Goal: Information Seeking & Learning: Check status

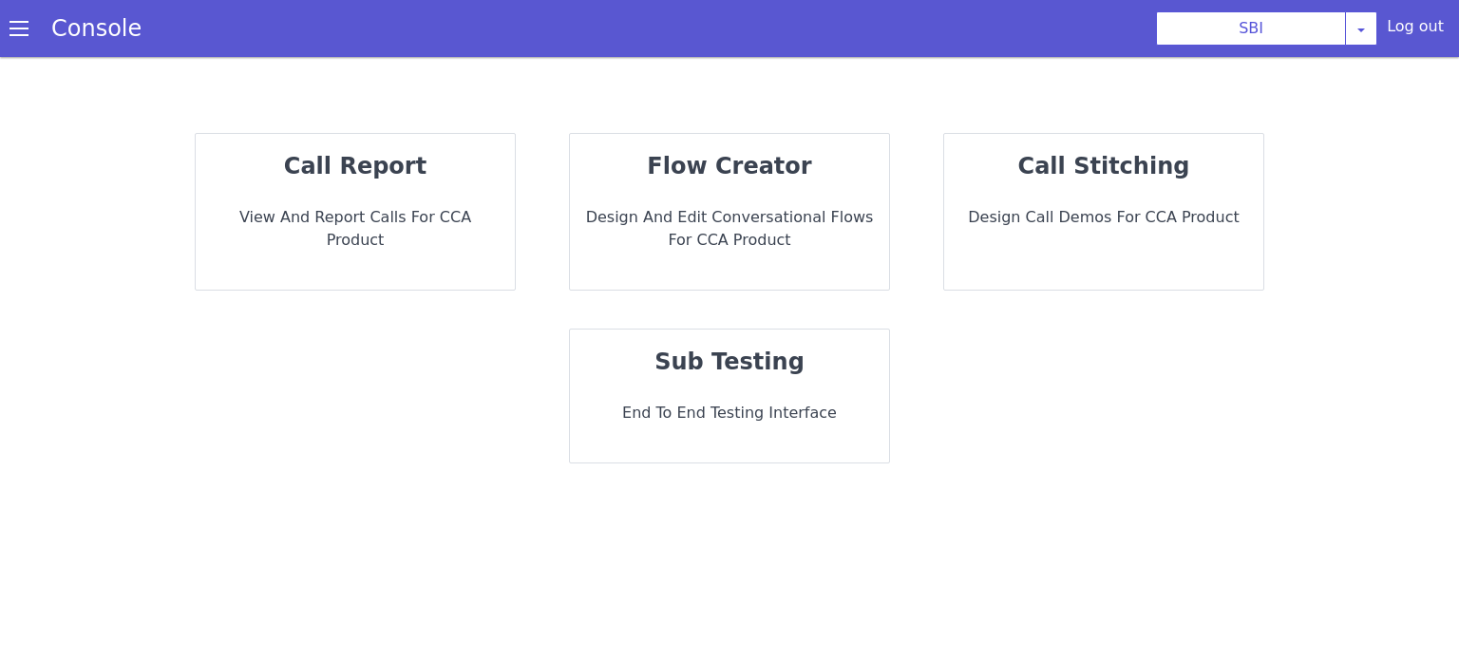
click at [453, 185] on div "call report View and report calls for CCA Product" at bounding box center [355, 212] width 319 height 156
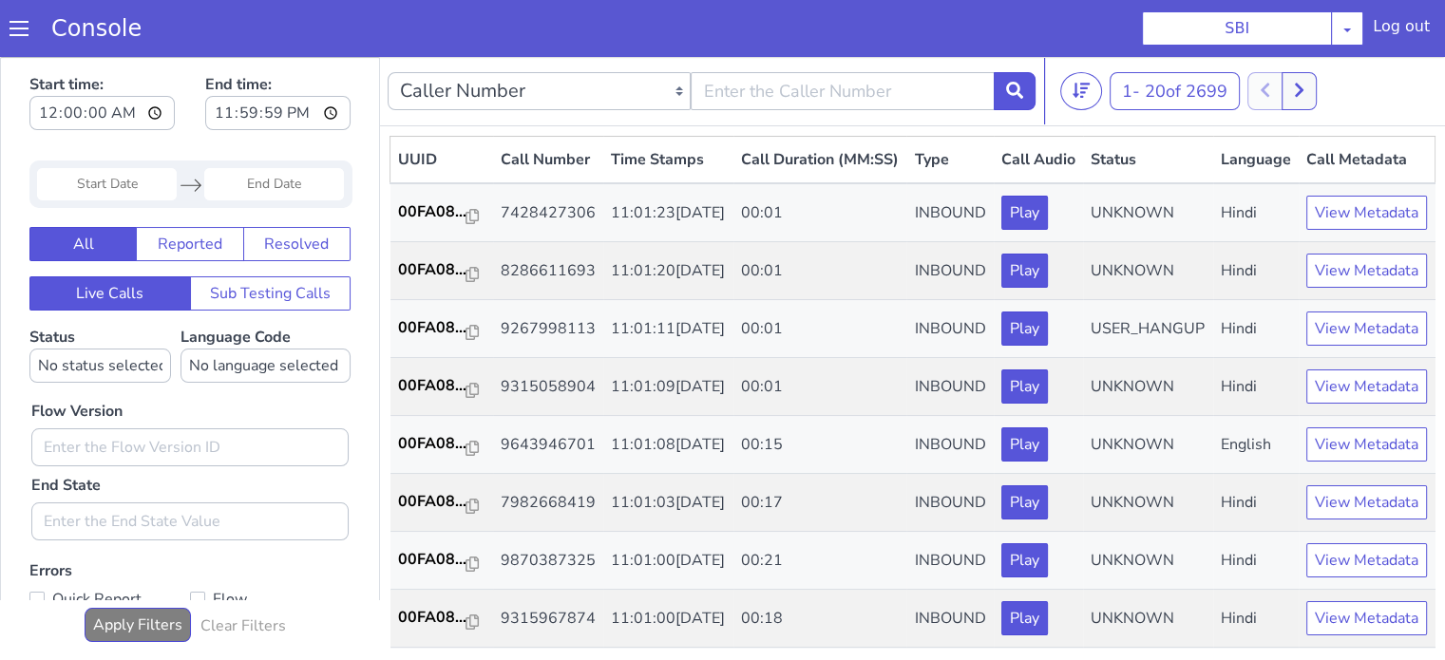
click at [122, 180] on input "Start Date" at bounding box center [107, 184] width 140 height 32
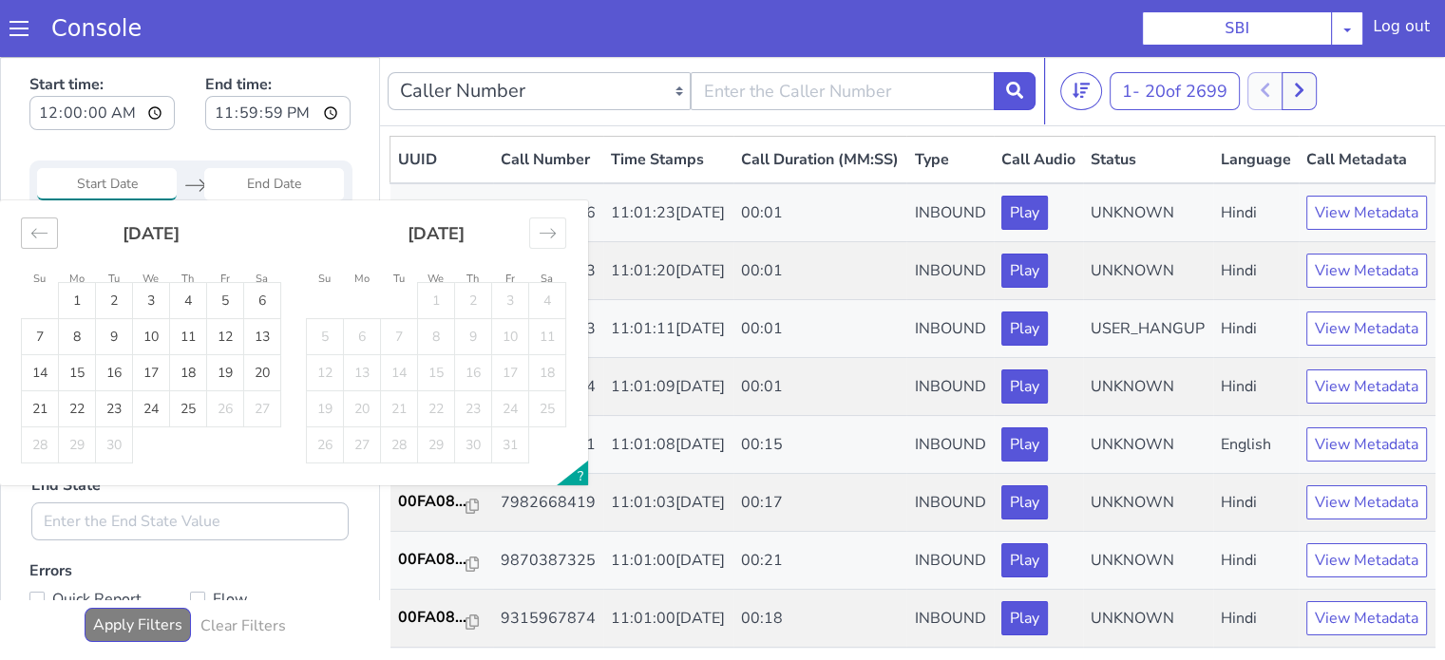
click at [47, 235] on icon "Move backward to switch to the previous month." at bounding box center [39, 233] width 18 height 18
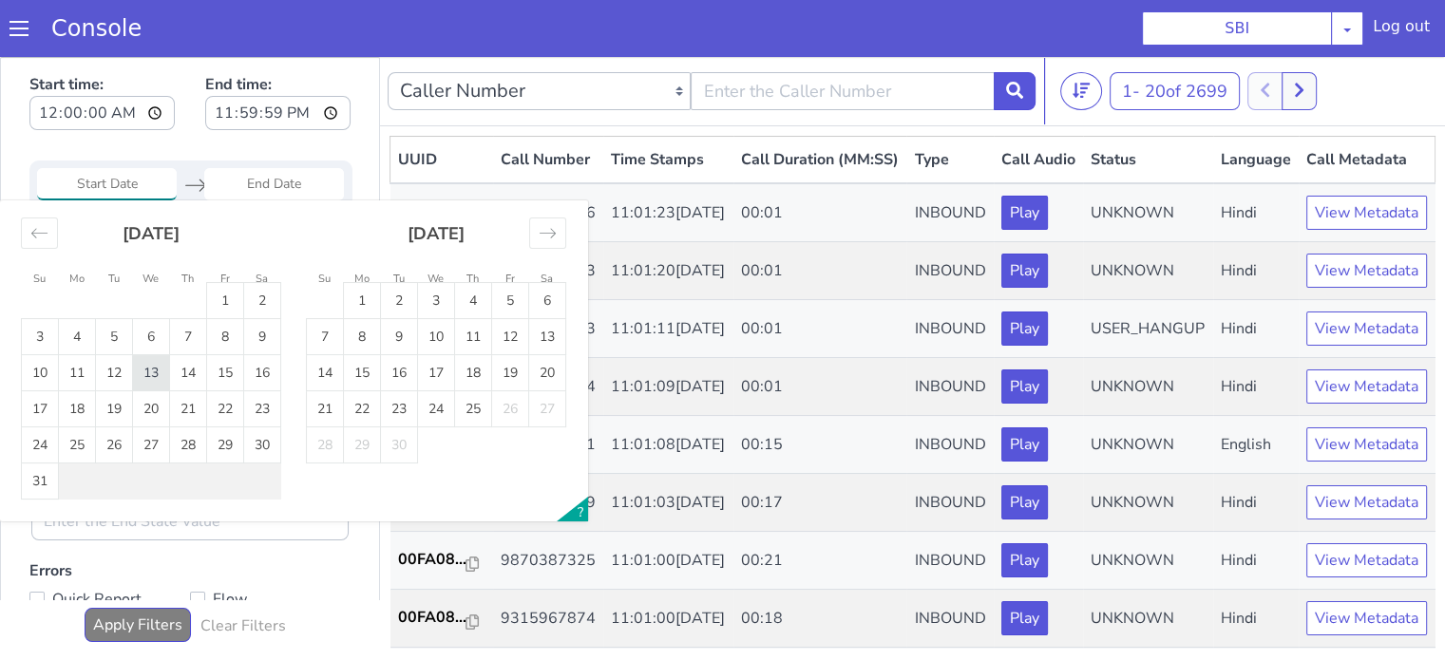
click at [149, 378] on td "13" at bounding box center [151, 373] width 37 height 36
type input "13 Aug 2025"
click at [150, 378] on td "13" at bounding box center [151, 373] width 37 height 36
type input "13 Aug 2025"
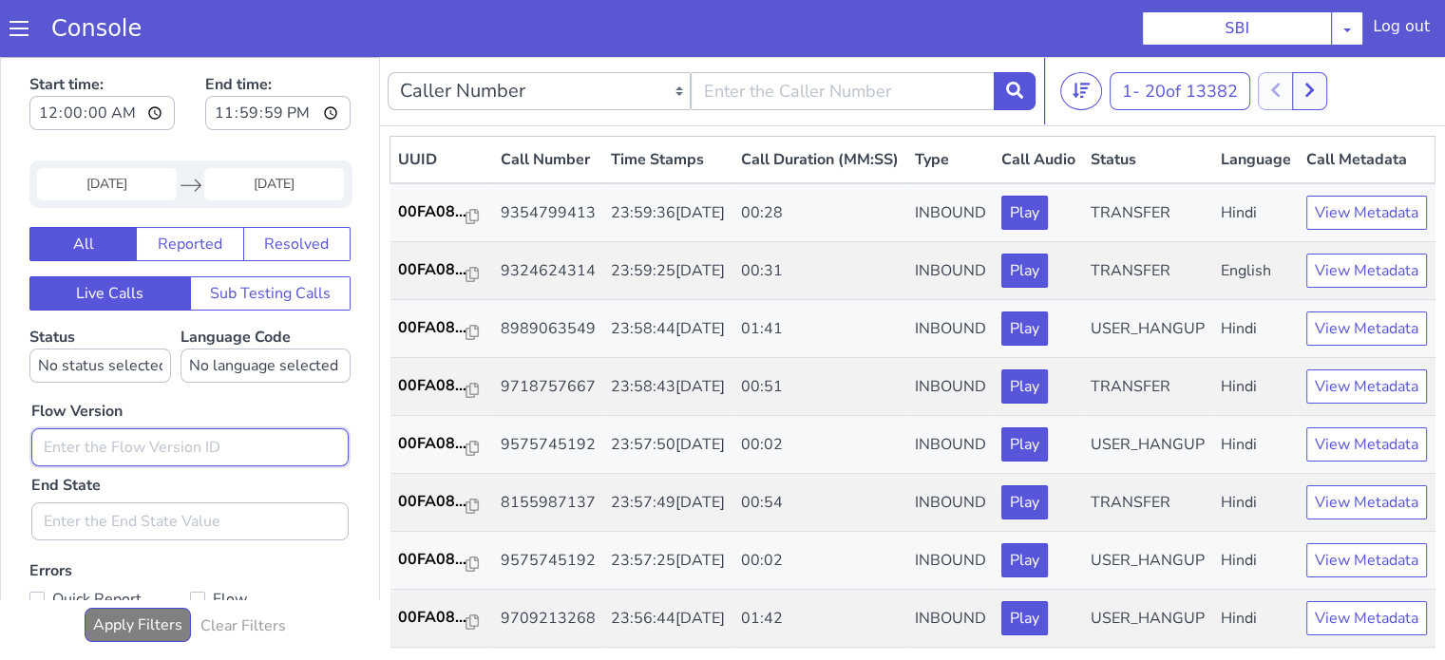
click at [145, 432] on input "text" at bounding box center [189, 447] width 317 height 38
type input "0.1.2"
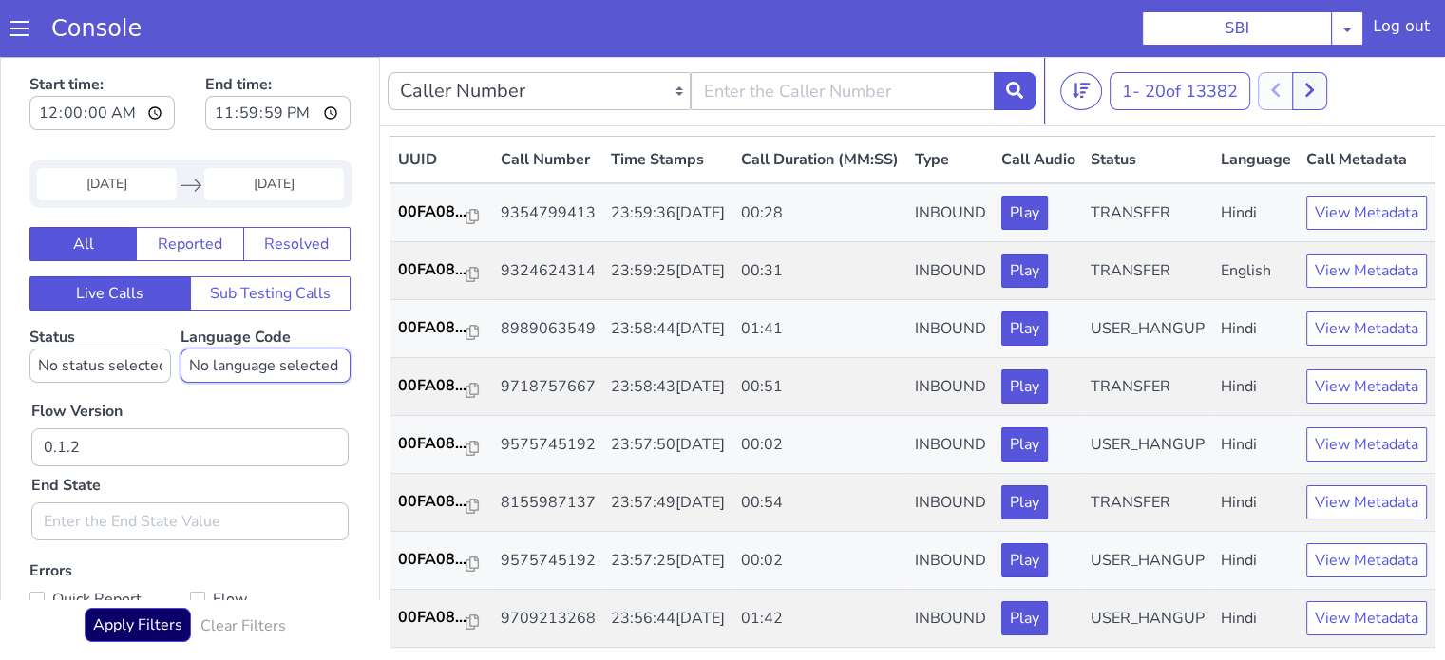
click at [249, 361] on select "No language selected Hindi English Tamil Telugu Kanada Marathi Malayalam Gujara…" at bounding box center [265, 366] width 170 height 34
select select "hi"
click at [180, 349] on select "No language selected Hindi English Tamil Telugu Kanada Marathi Malayalam Gujara…" at bounding box center [265, 366] width 170 height 34
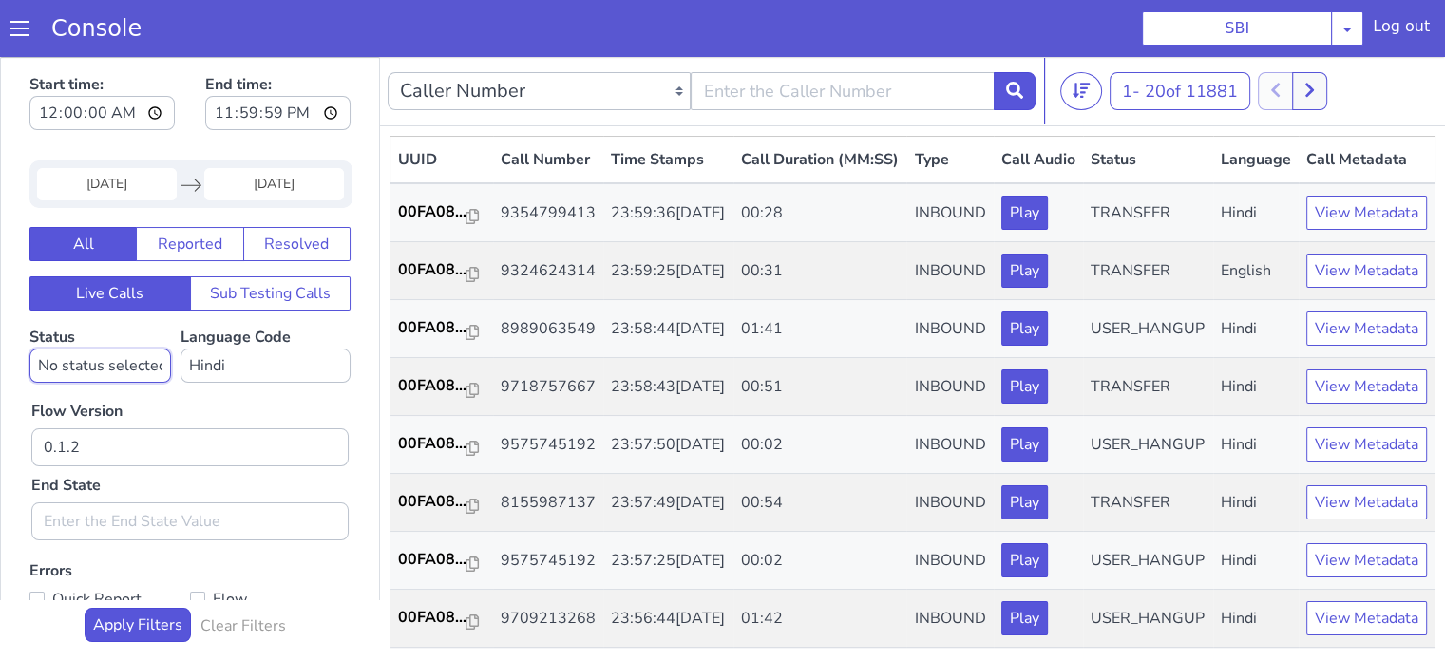
click at [75, 359] on select "No status selected HANGUP USER_HANGUP TRANSFER UNKNOWN" at bounding box center [100, 366] width 142 height 34
click at [29, 349] on select "No status selected HANGUP USER_HANGUP TRANSFER UNKNOWN" at bounding box center [100, 366] width 142 height 34
click at [268, 404] on div "Flow Version 0.1.2 End State" at bounding box center [190, 462] width 336 height 158
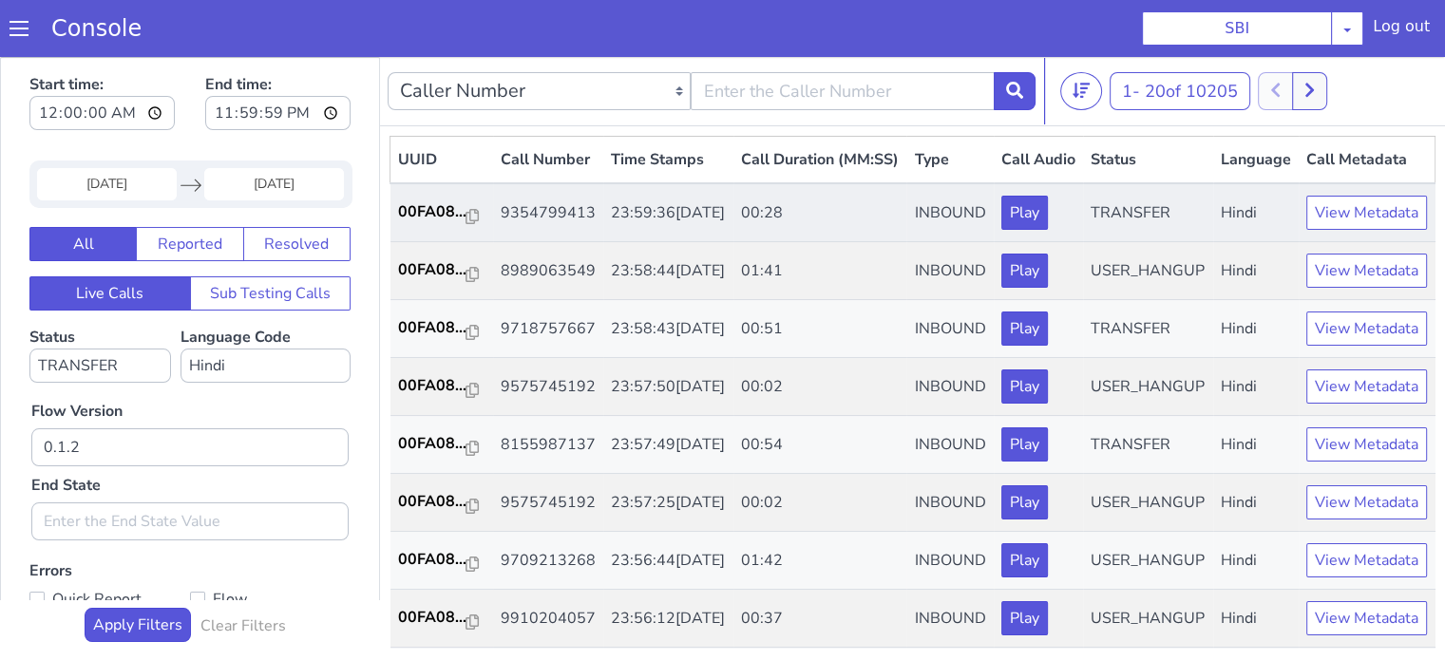
click at [422, 223] on td "00FA08..." at bounding box center [441, 212] width 103 height 59
click at [417, 223] on p "00FA08..." at bounding box center [432, 211] width 68 height 23
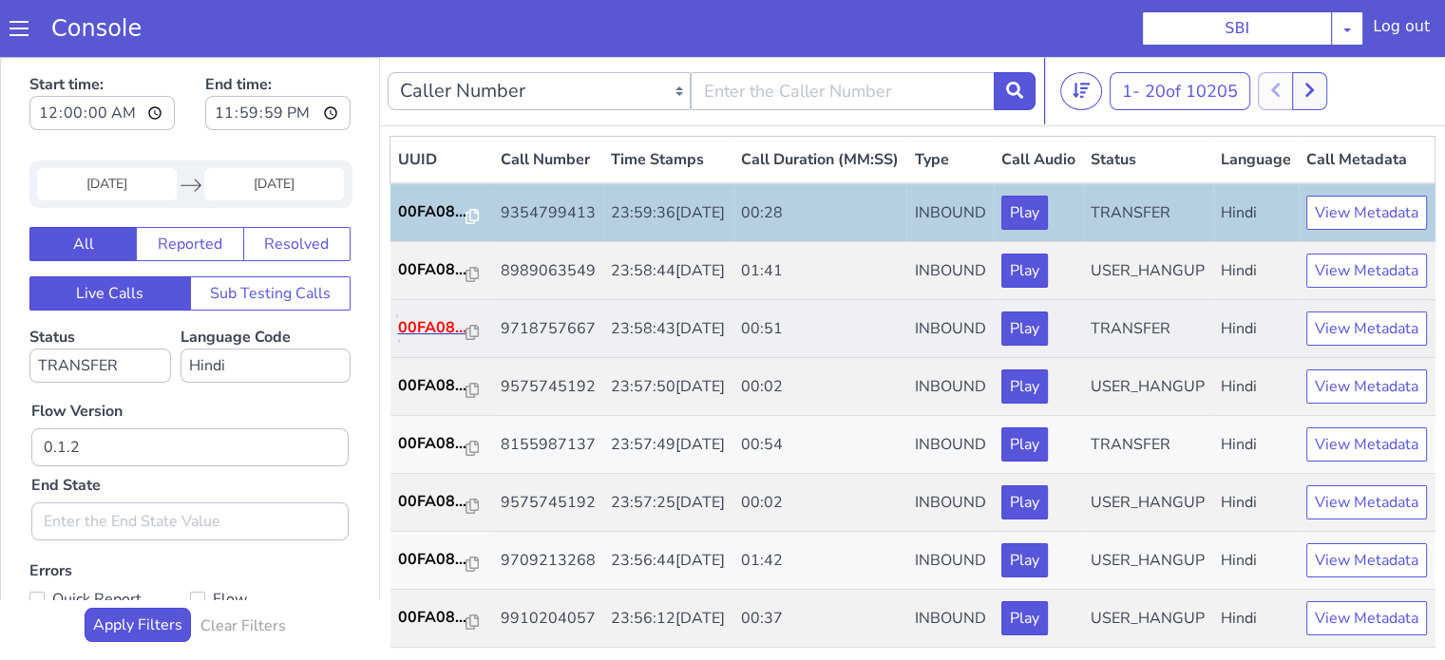
click at [427, 339] on p "00FA08..." at bounding box center [432, 327] width 68 height 23
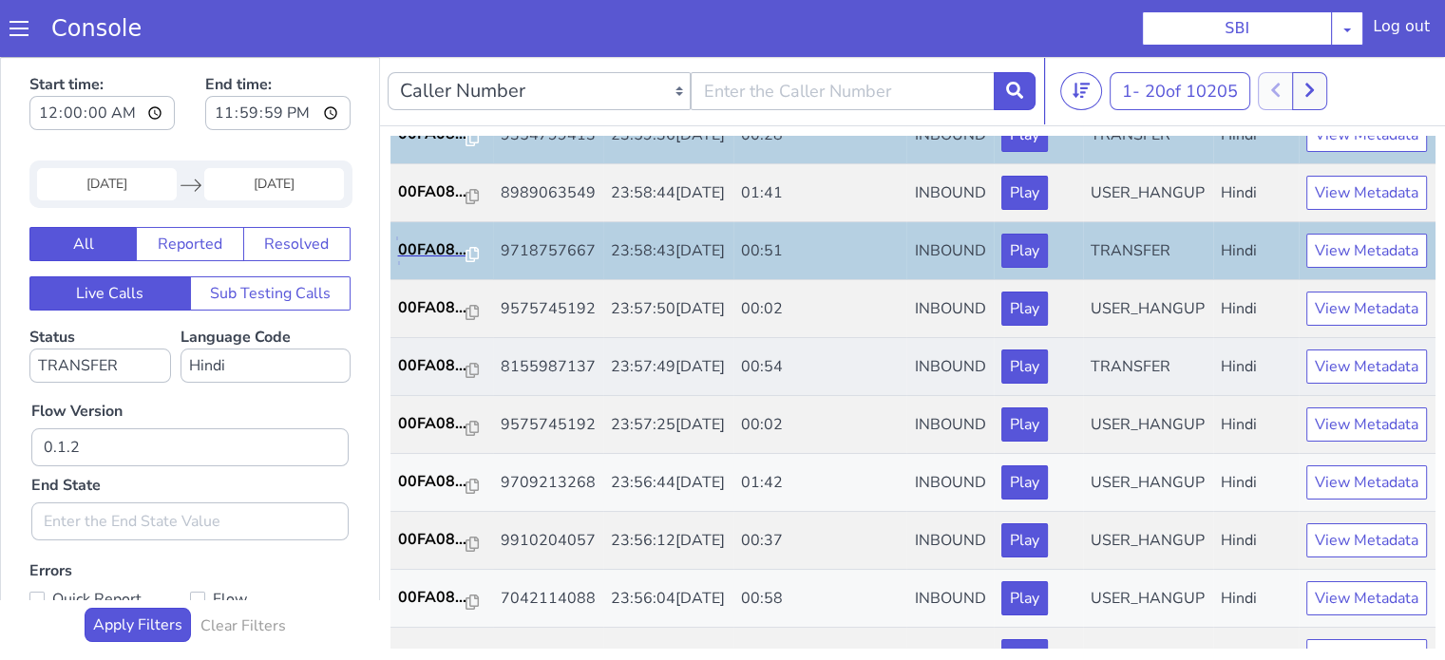
scroll to position [190, 0]
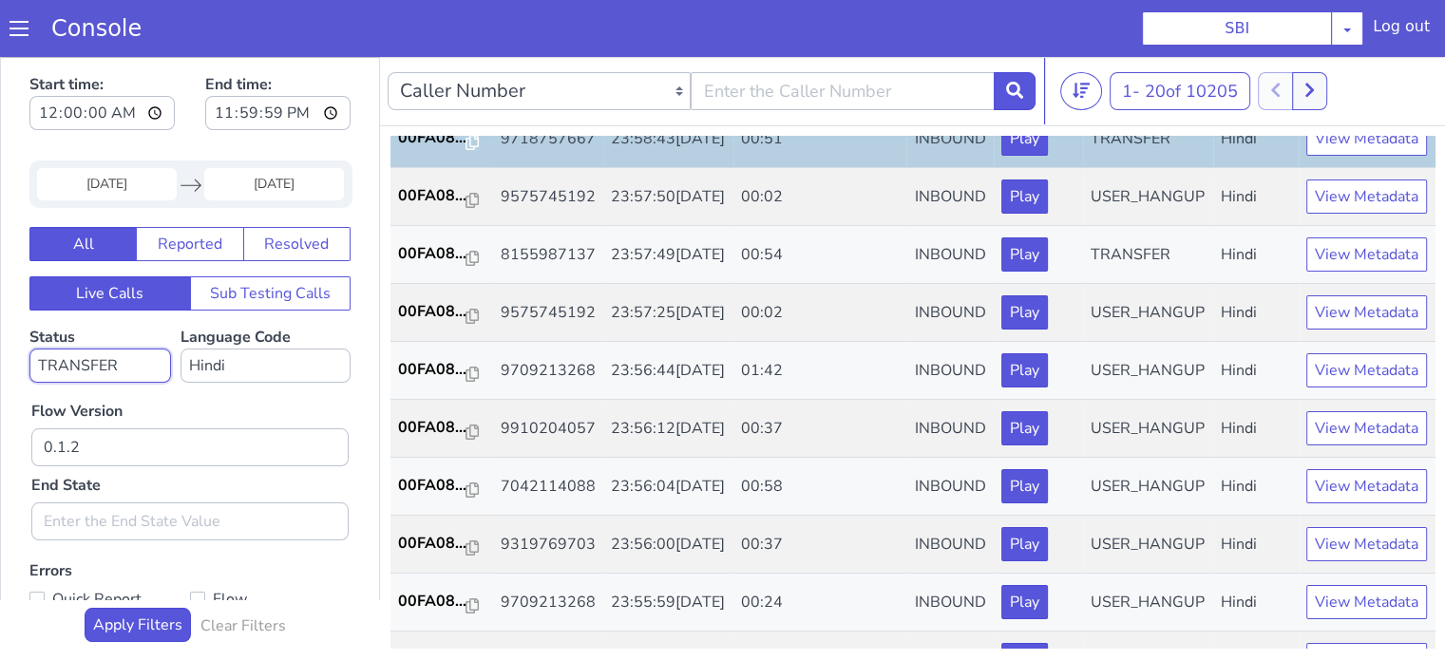
click at [93, 370] on select "No status selected HANGUP USER_HANGUP TRANSFER UNKNOWN" at bounding box center [100, 366] width 142 height 34
click at [29, 349] on select "No status selected HANGUP USER_HANGUP TRANSFER UNKNOWN" at bounding box center [100, 366] width 142 height 34
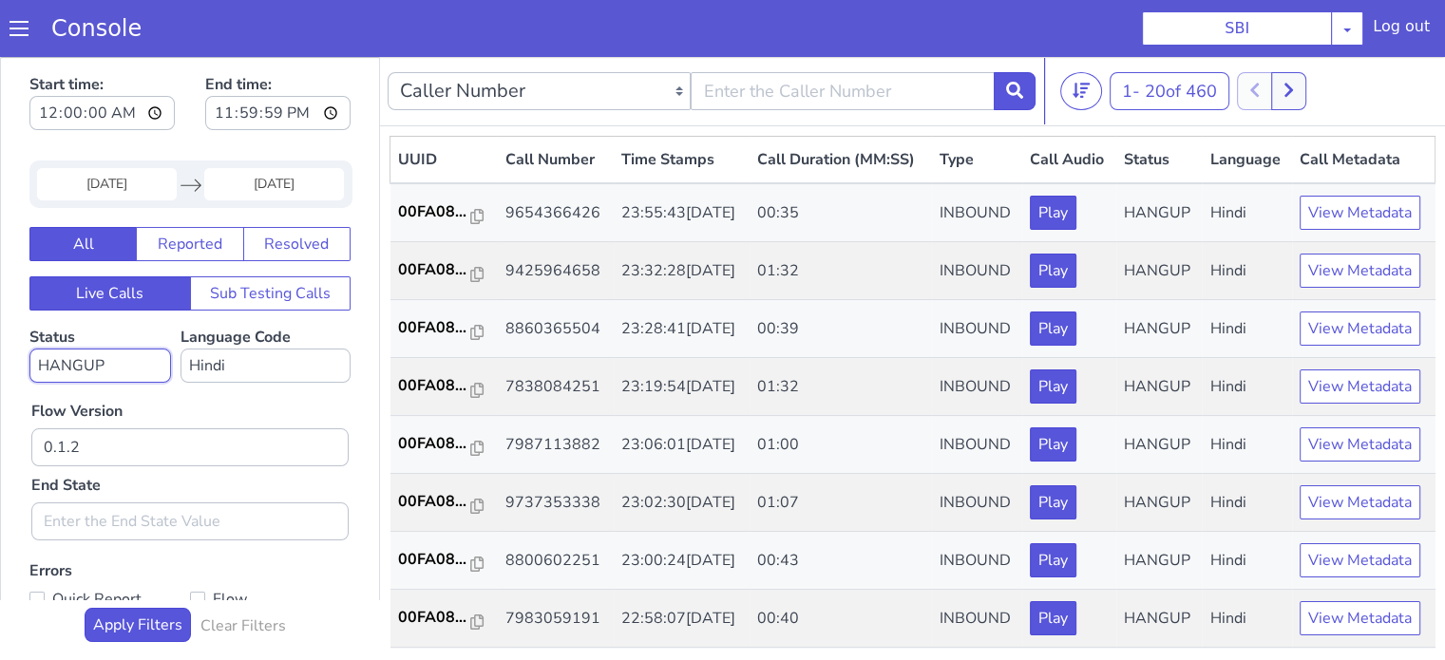
click at [145, 364] on select "No status selected HANGUP USER_HANGUP TRANSFER UNKNOWN" at bounding box center [100, 366] width 142 height 34
select select "TRANSFER"
click at [29, 349] on select "No status selected HANGUP USER_HANGUP TRANSFER UNKNOWN" at bounding box center [100, 366] width 142 height 34
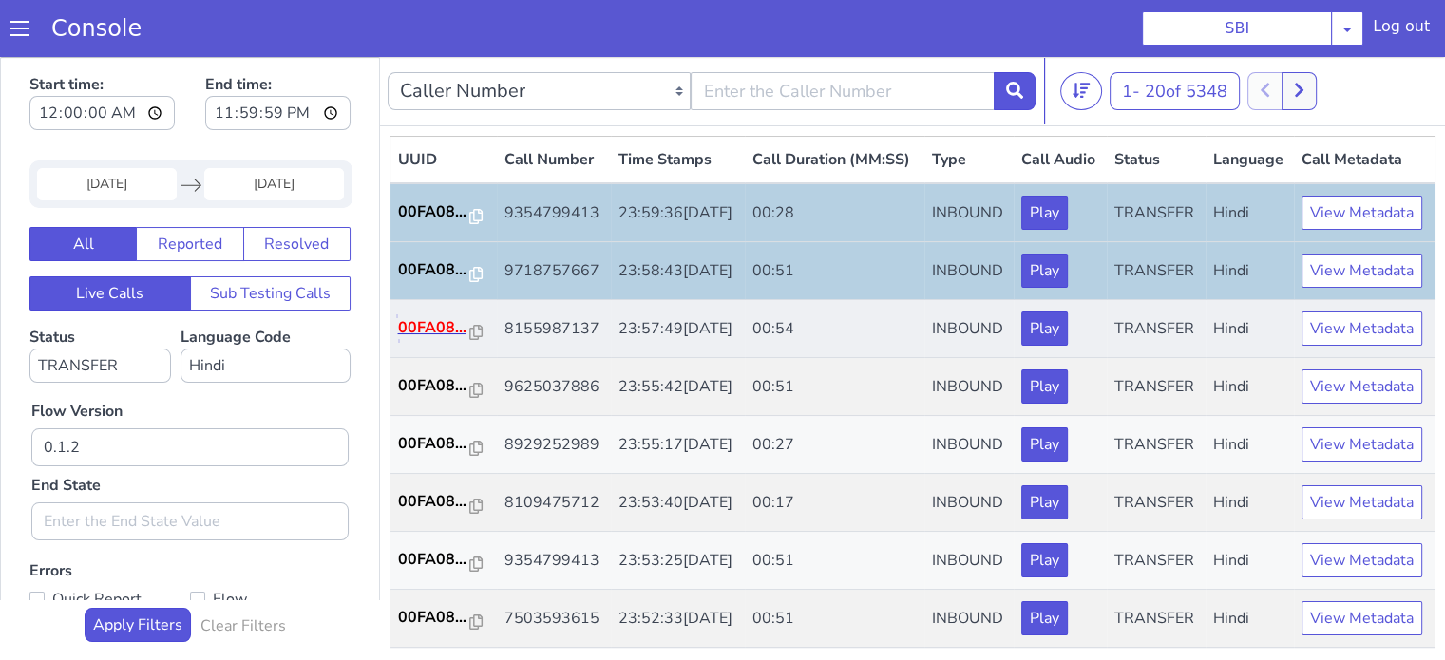
click at [427, 339] on p "00FA08..." at bounding box center [434, 327] width 72 height 23
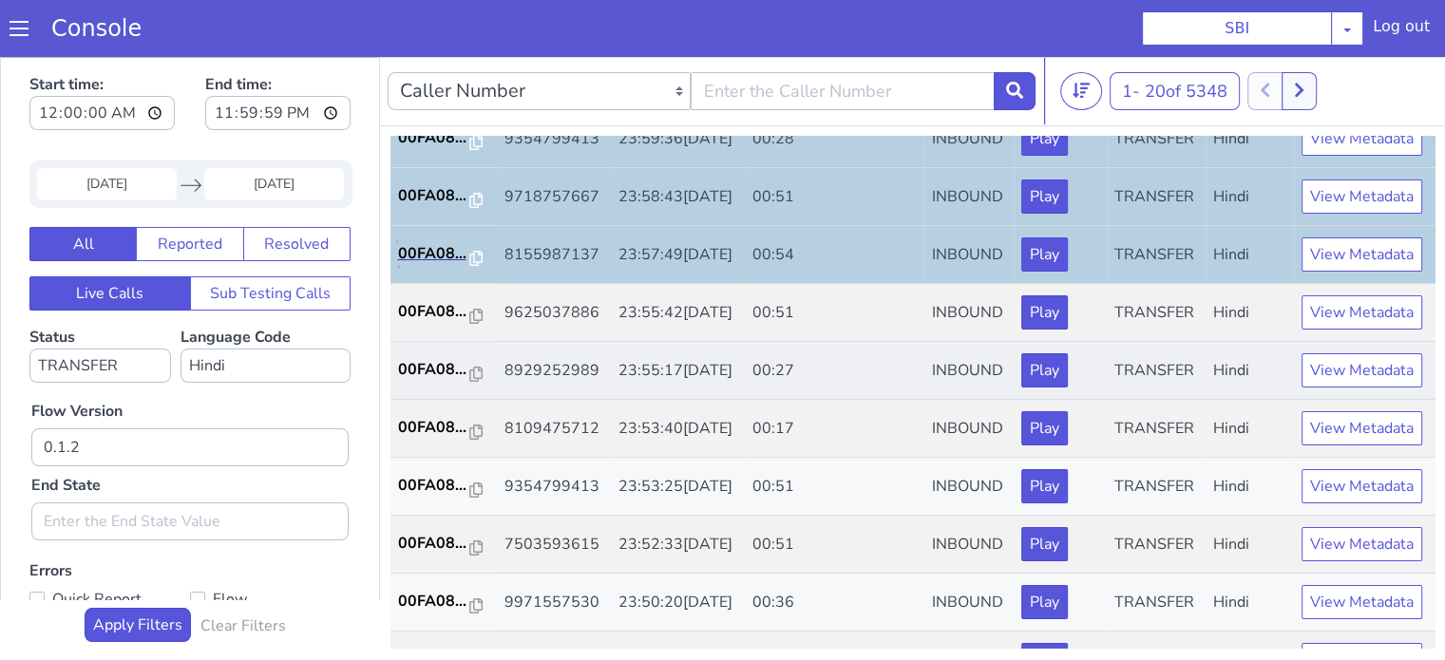
scroll to position [95, 0]
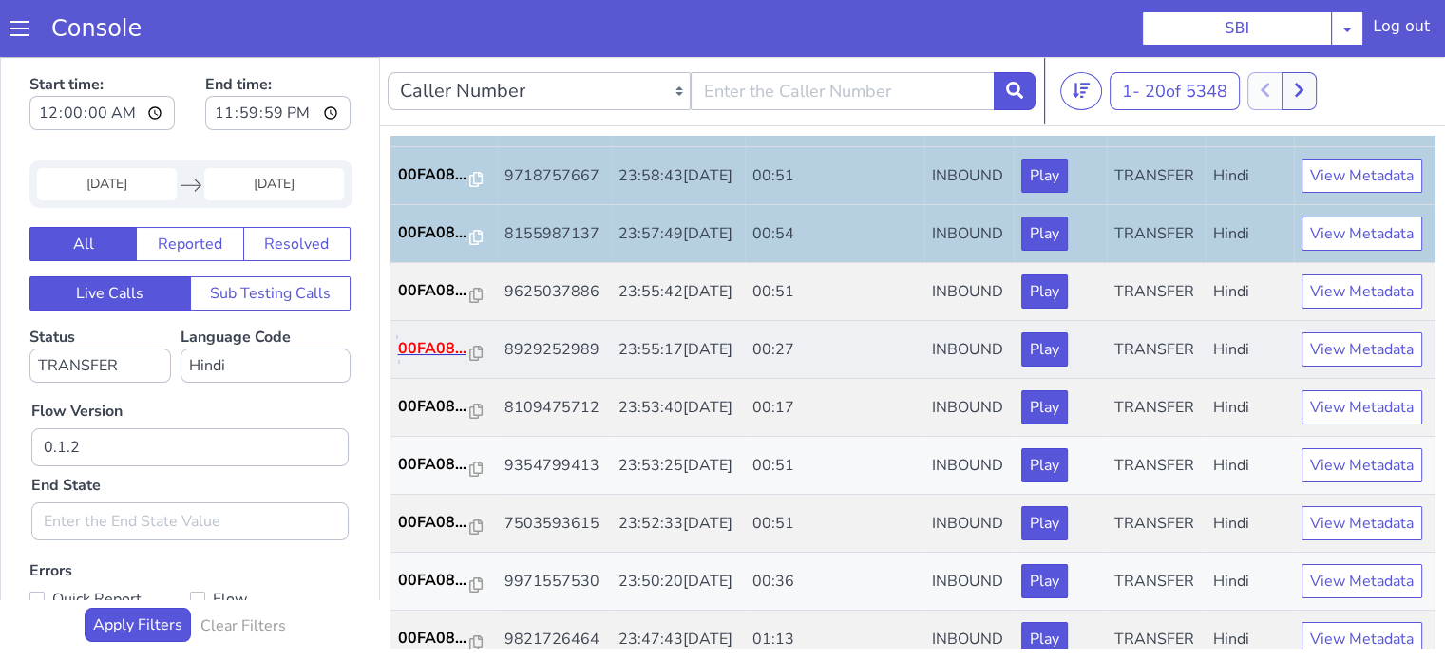
click at [450, 360] on p "00FA08..." at bounding box center [434, 348] width 72 height 23
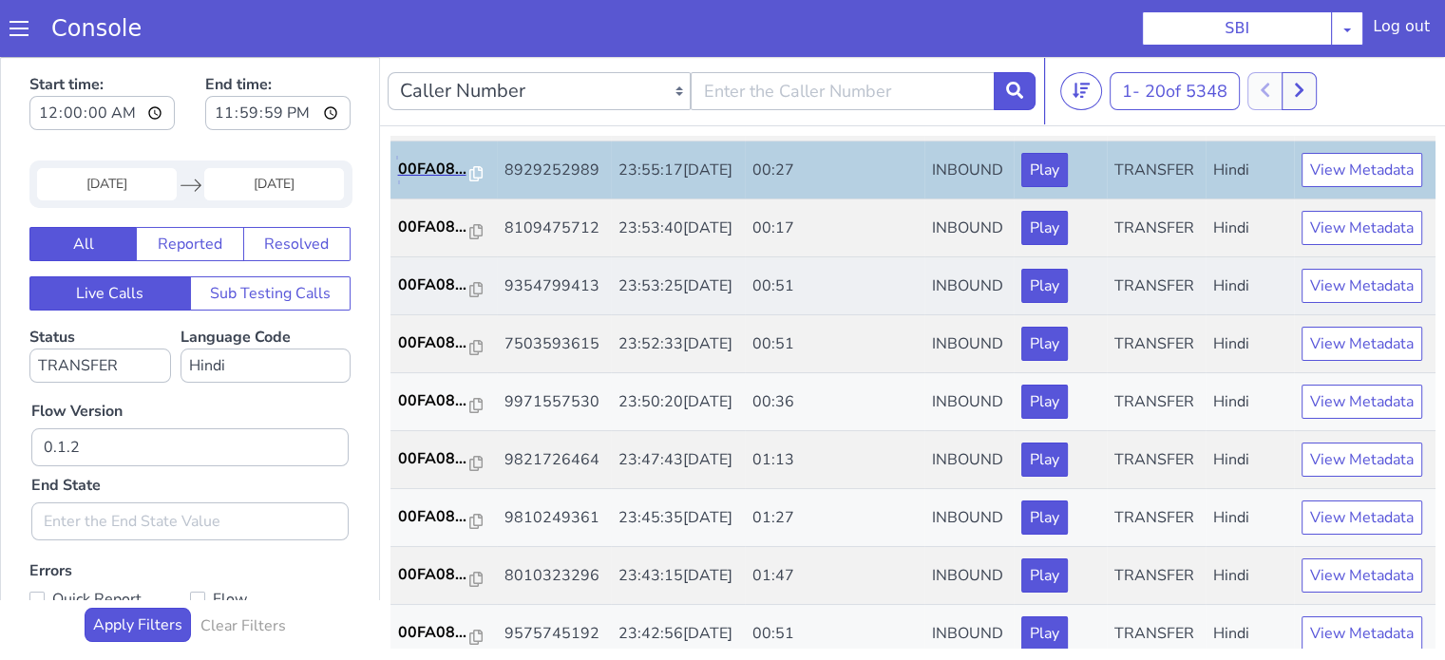
scroll to position [285, 0]
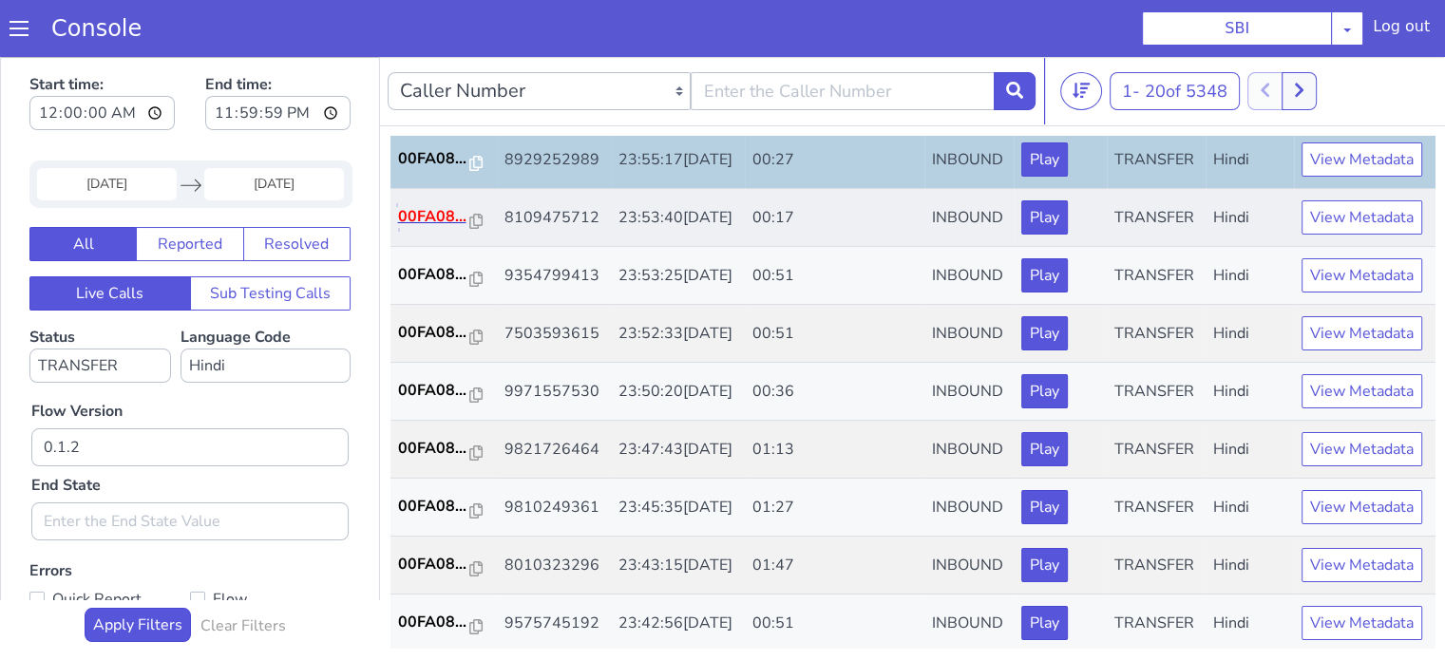
click at [427, 228] on p "00FA08..." at bounding box center [434, 216] width 72 height 23
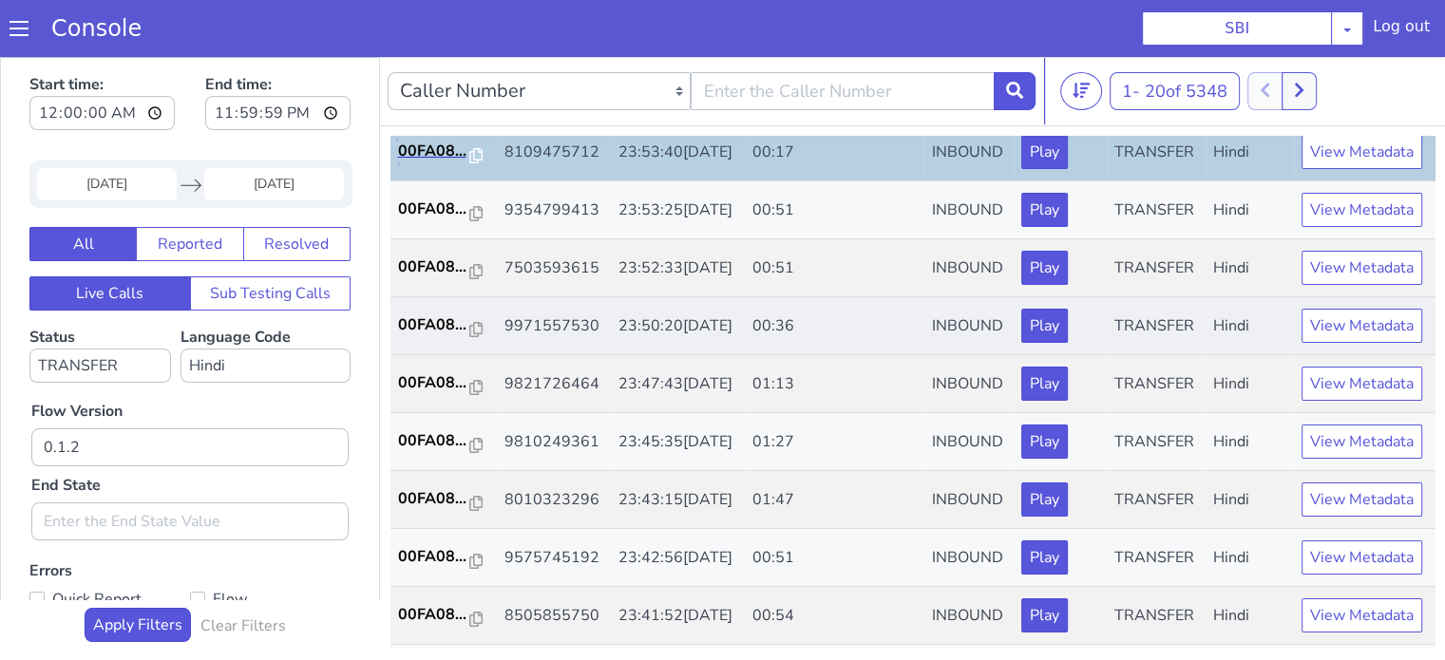
scroll to position [475, 0]
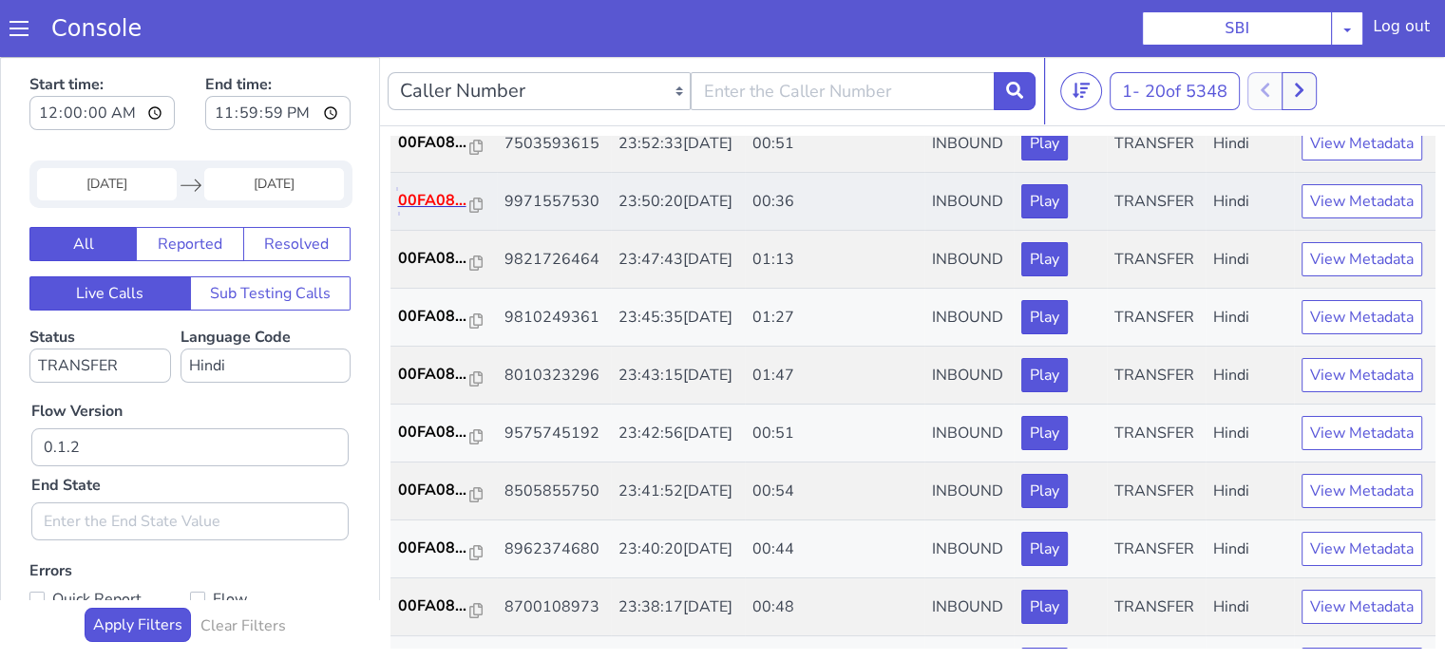
click at [403, 212] on p "00FA08..." at bounding box center [434, 200] width 72 height 23
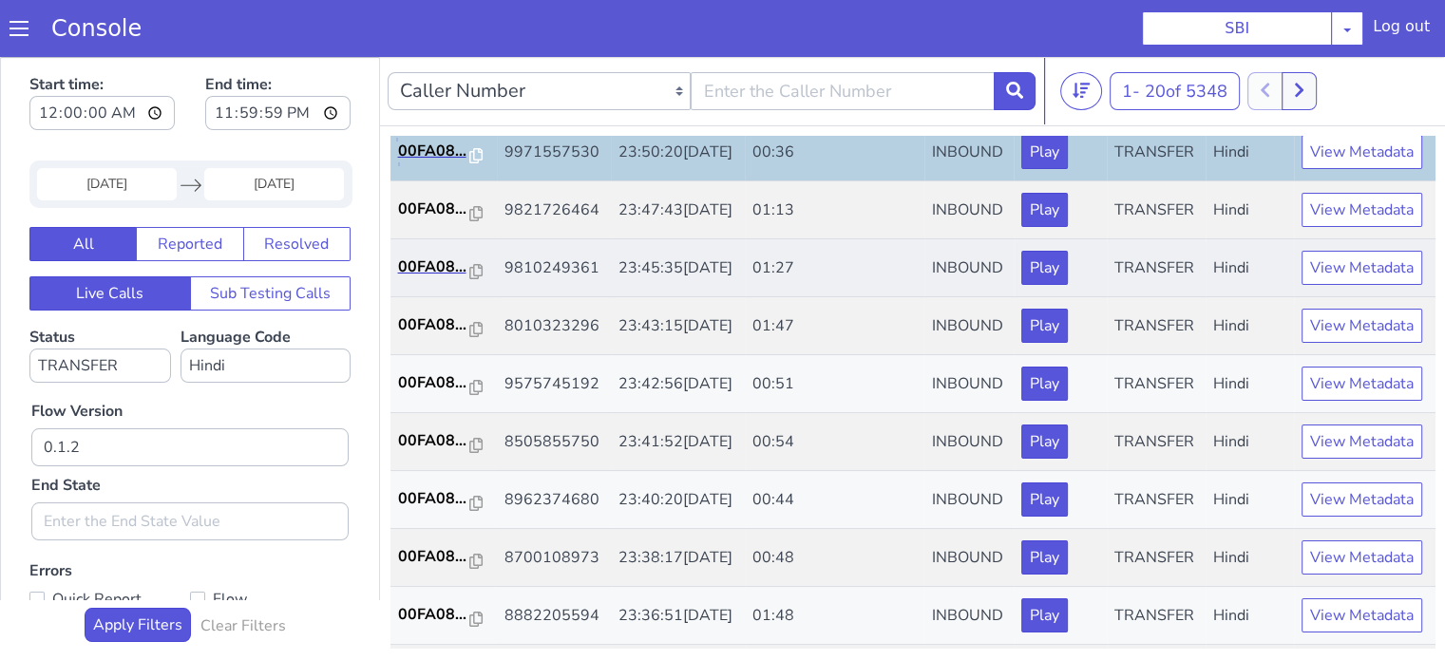
scroll to position [570, 0]
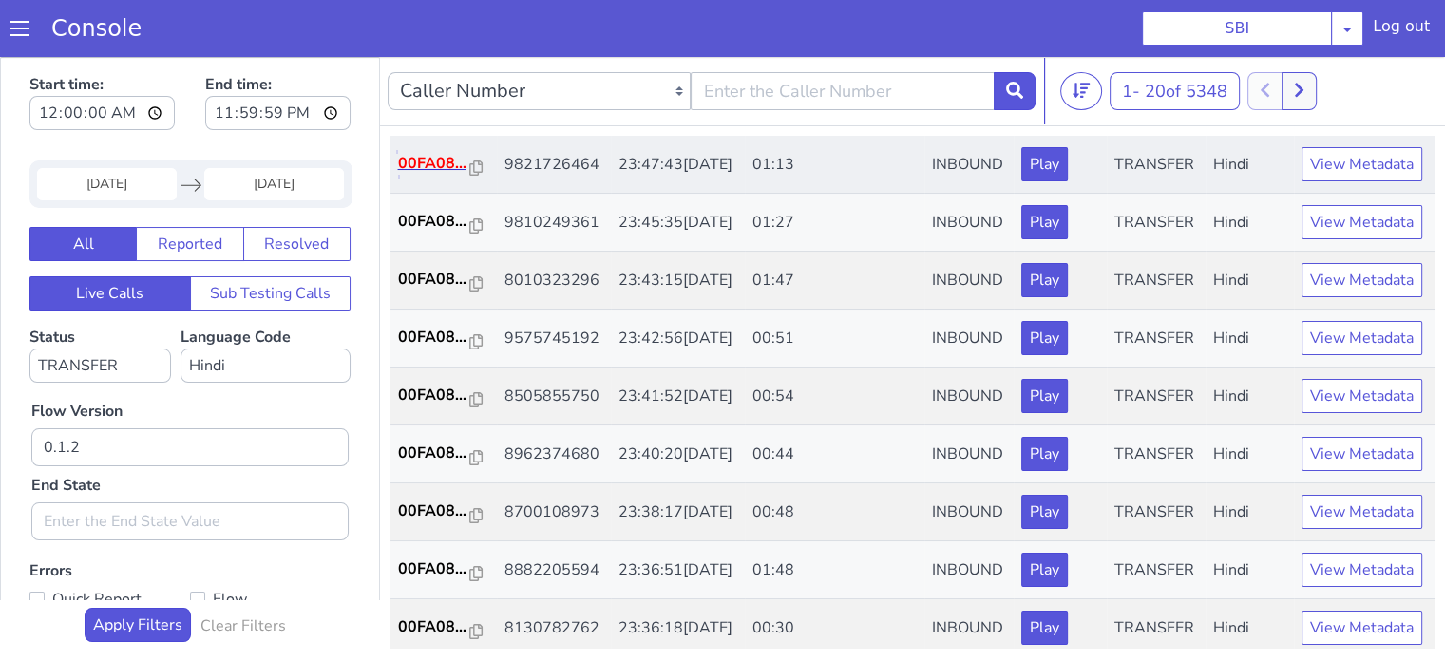
click at [414, 175] on p "00FA08..." at bounding box center [434, 163] width 72 height 23
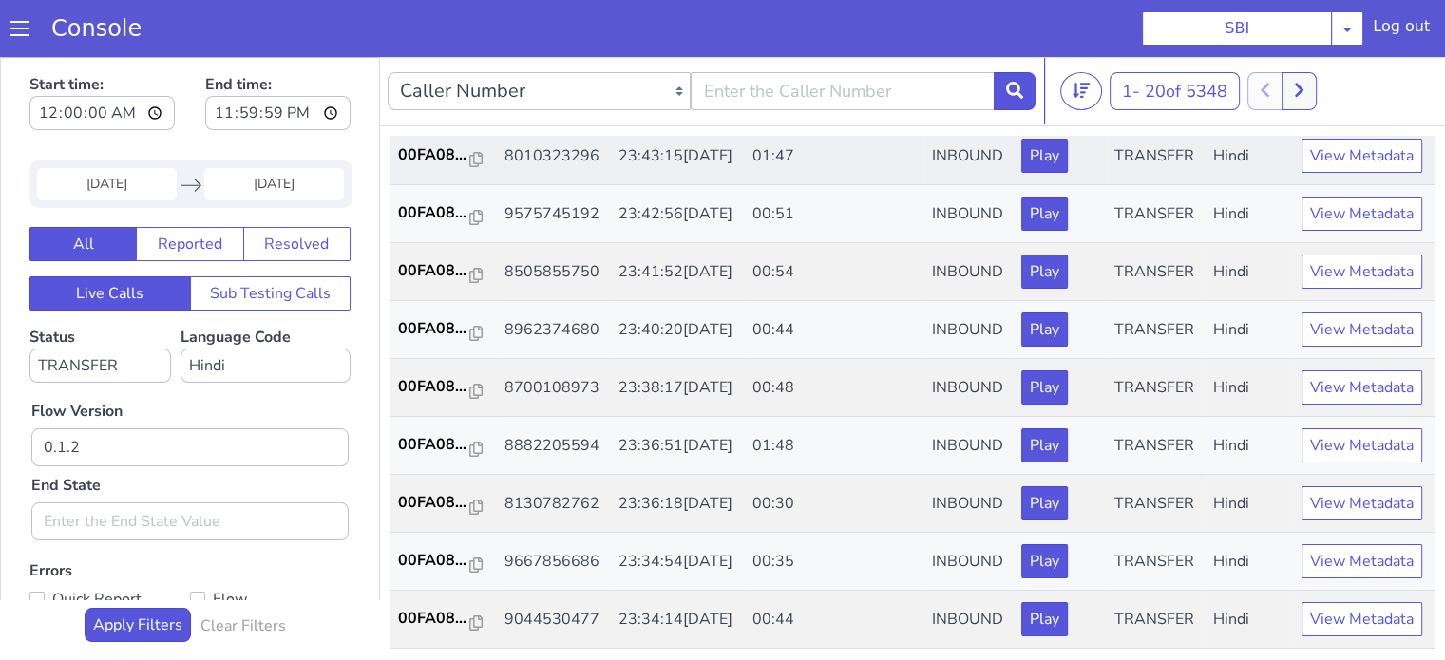
scroll to position [665, 0]
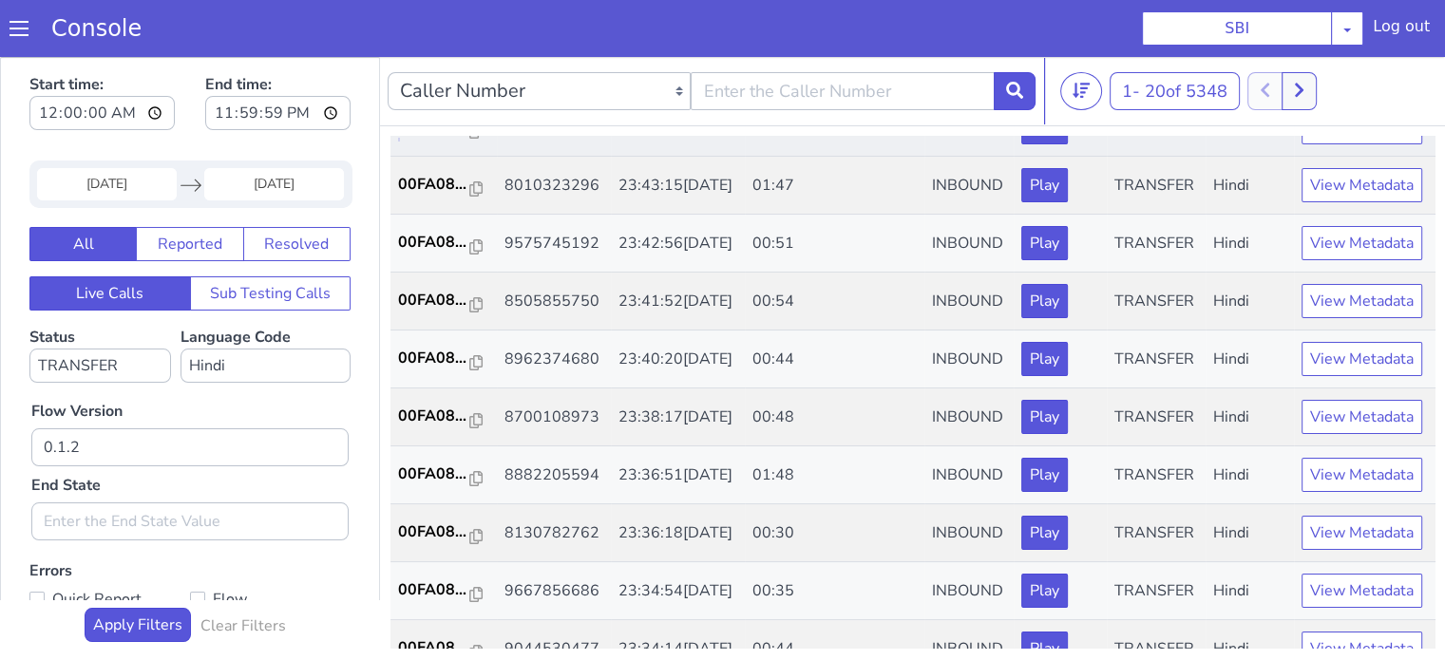
click at [446, 138] on p "00FA08..." at bounding box center [434, 126] width 72 height 23
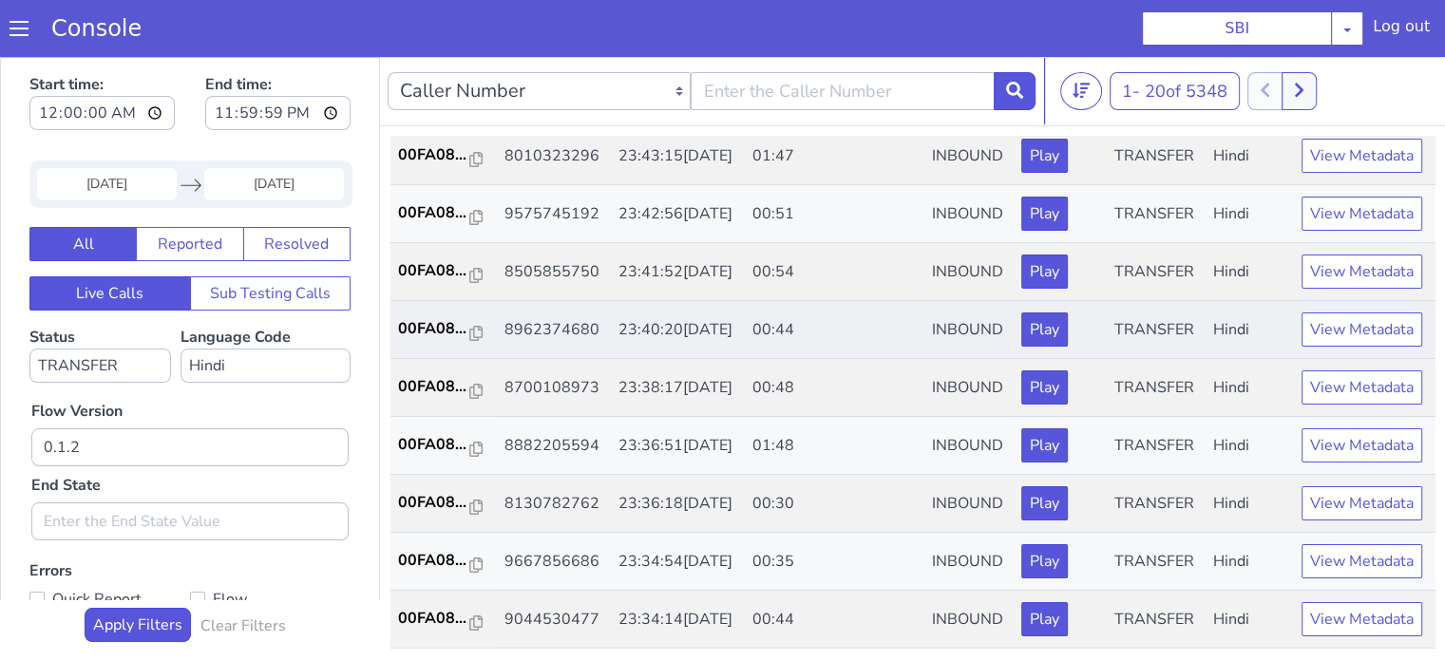
scroll to position [855, 0]
click at [441, 282] on p "00FA08..." at bounding box center [434, 270] width 72 height 23
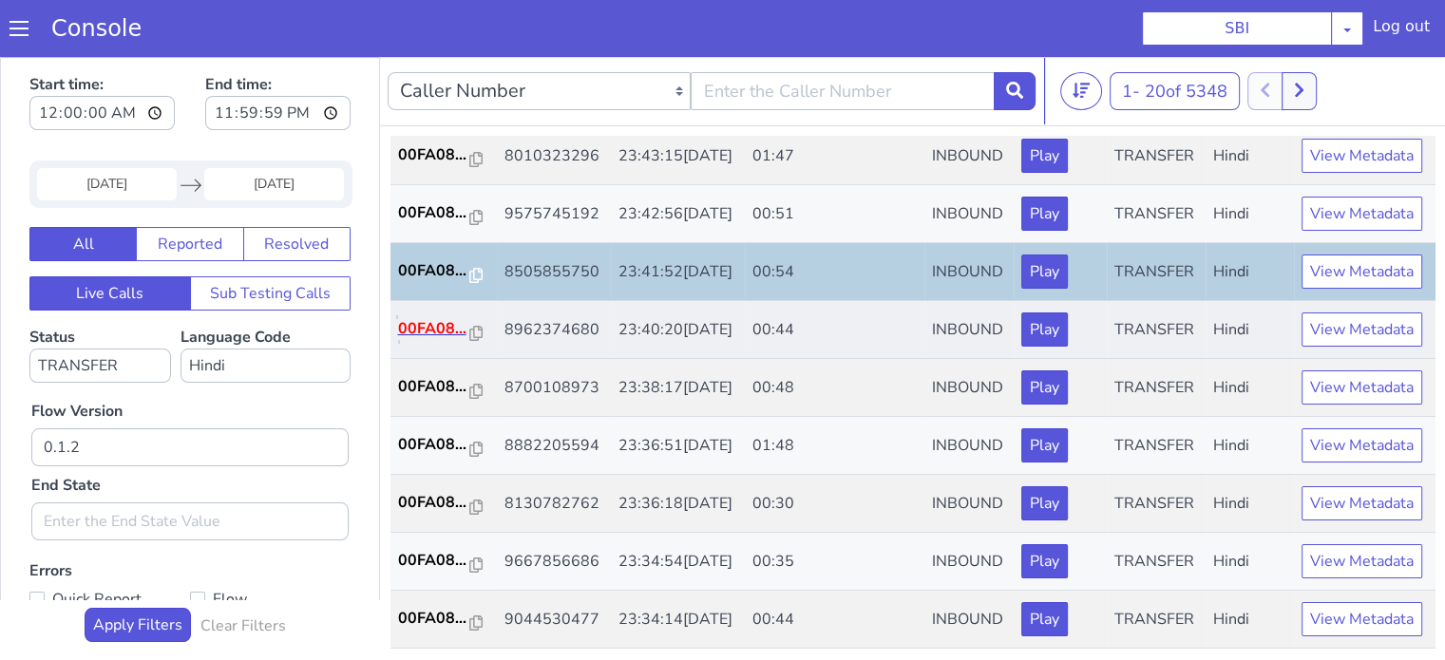
click at [438, 340] on p "00FA08..." at bounding box center [434, 328] width 72 height 23
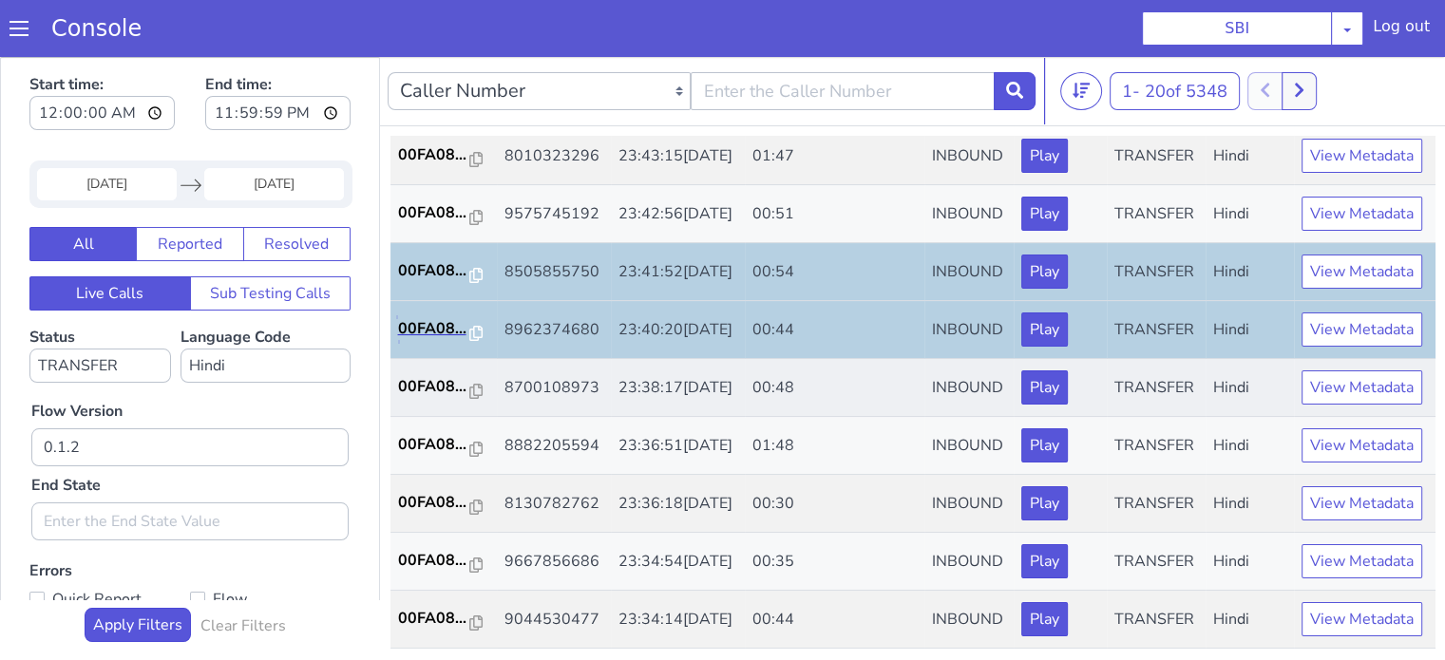
scroll to position [940, 0]
click at [437, 375] on p "00FA08..." at bounding box center [434, 386] width 72 height 23
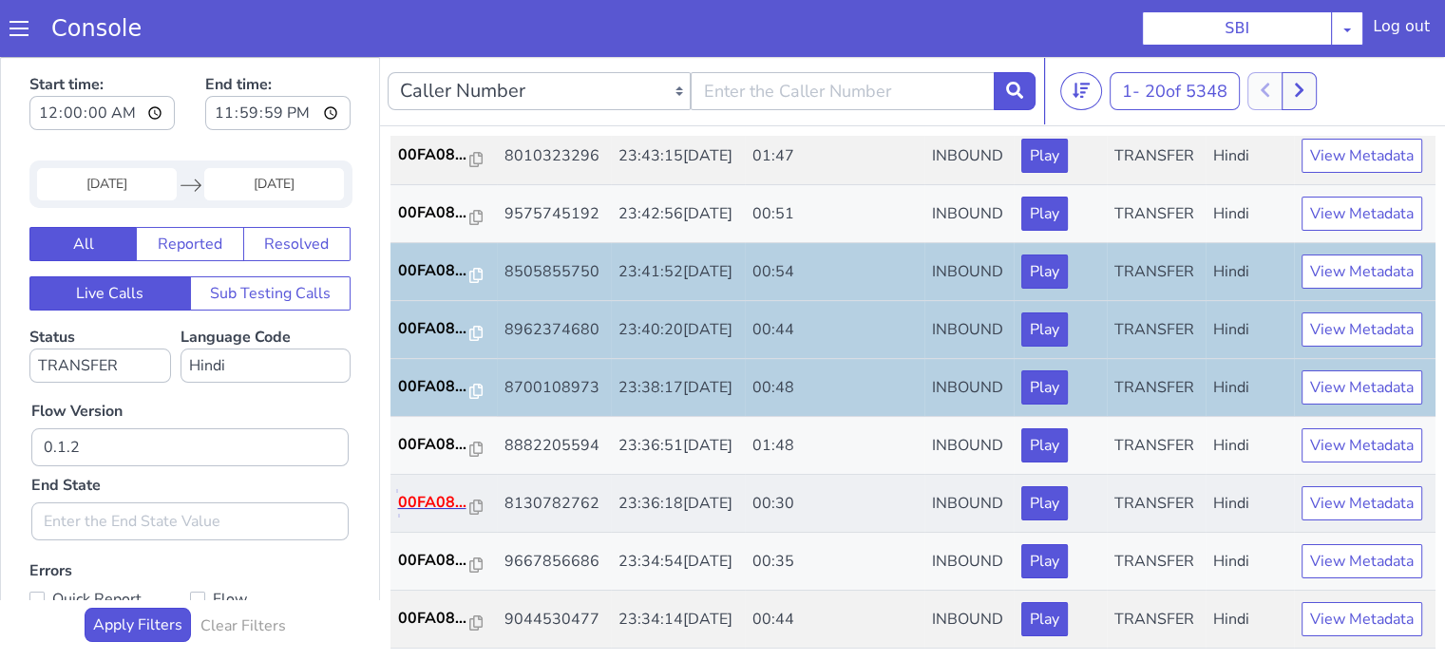
click at [419, 491] on p "00FA08..." at bounding box center [434, 502] width 72 height 23
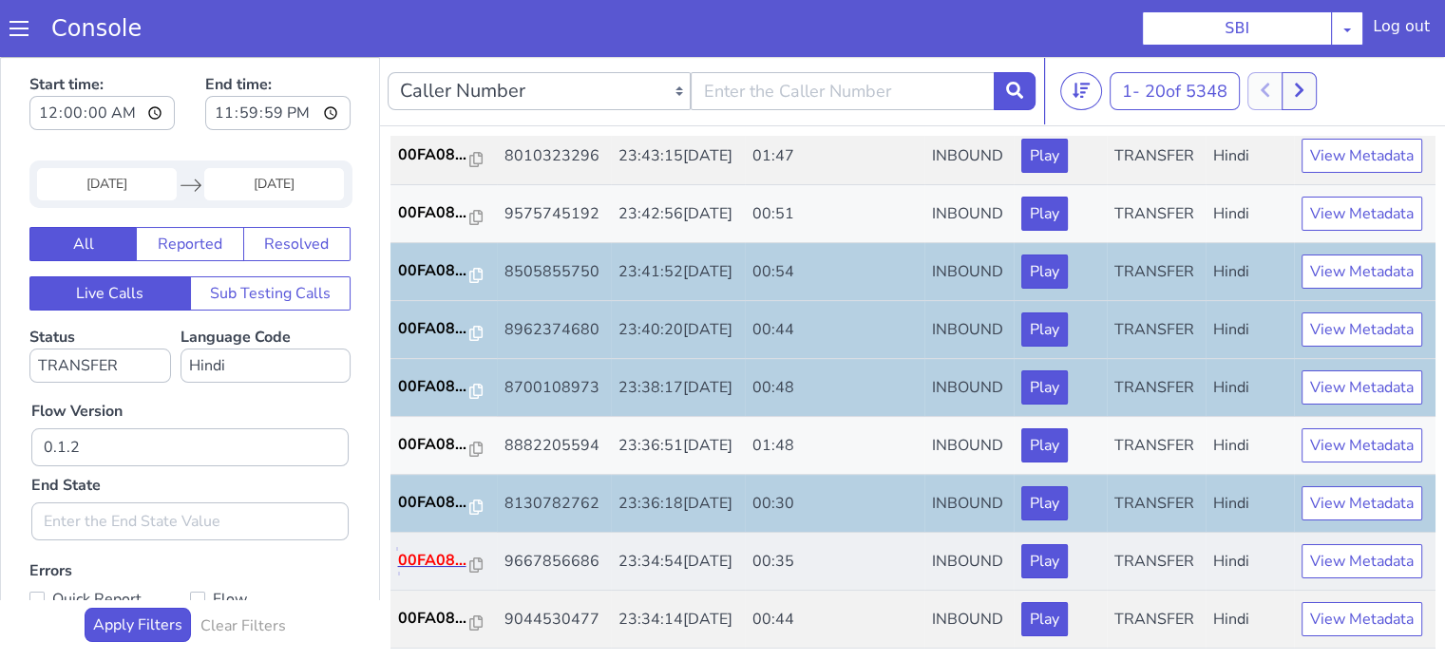
click at [438, 552] on p "00FA08..." at bounding box center [434, 560] width 72 height 23
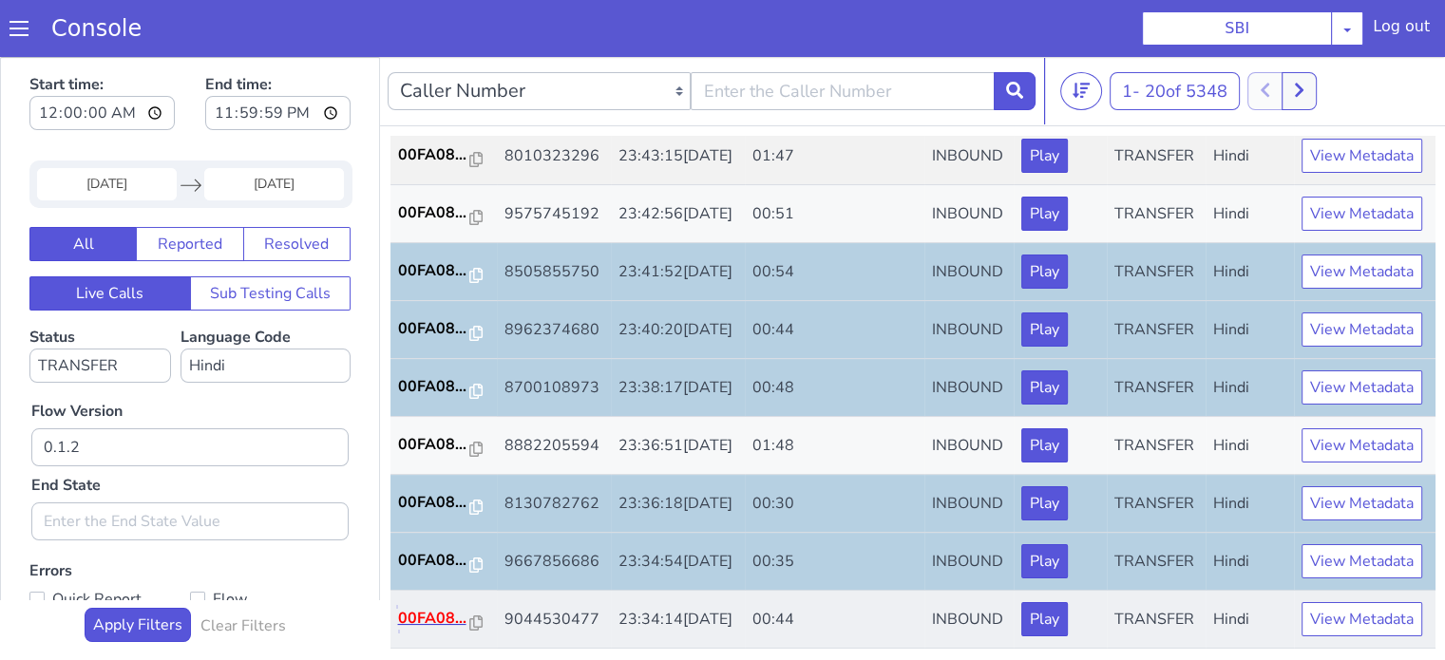
click at [442, 616] on p "00FA08..." at bounding box center [434, 618] width 72 height 23
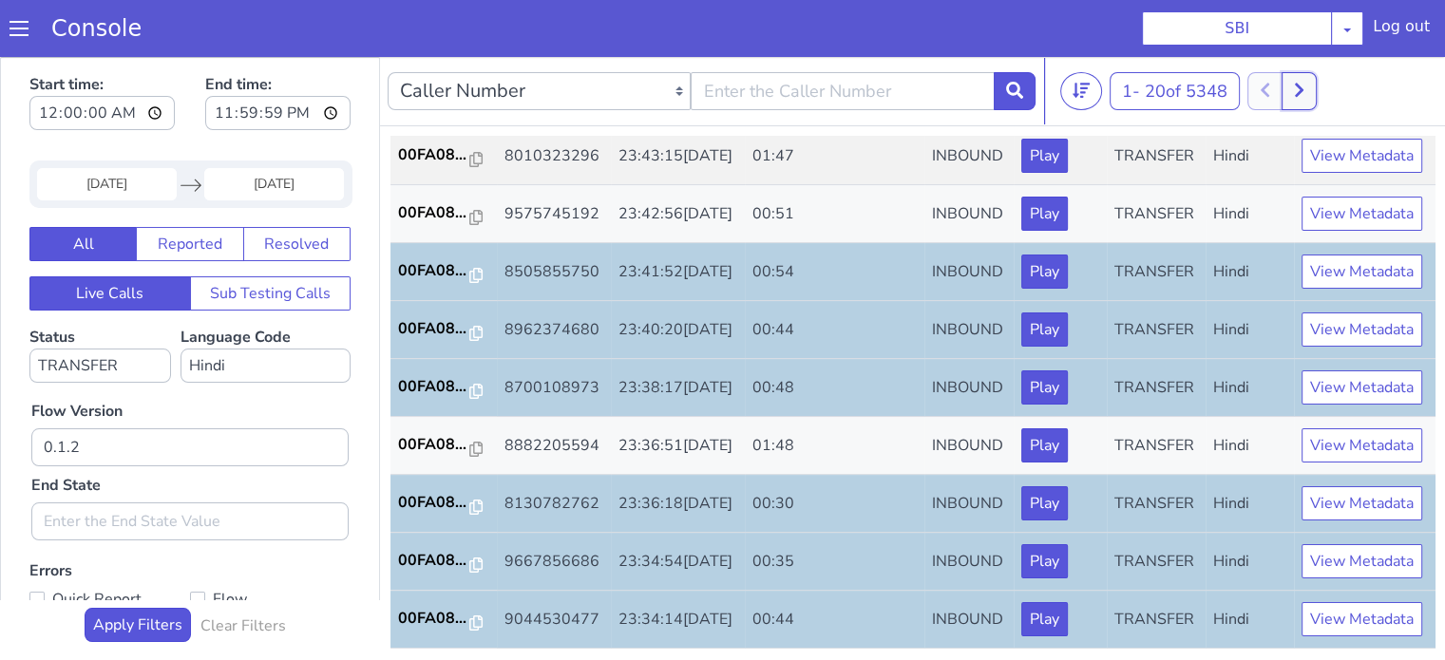
click at [1315, 91] on button at bounding box center [1298, 91] width 35 height 38
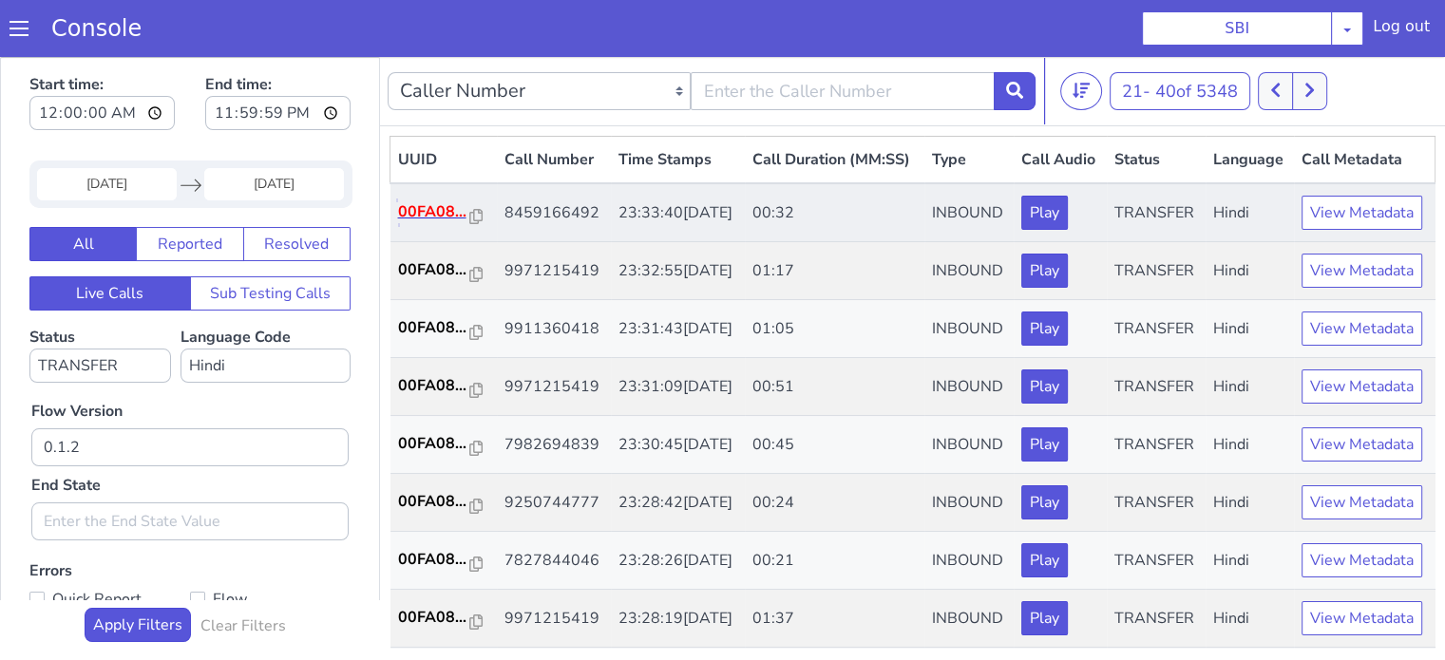
click at [427, 223] on p "00FA08..." at bounding box center [434, 211] width 72 height 23
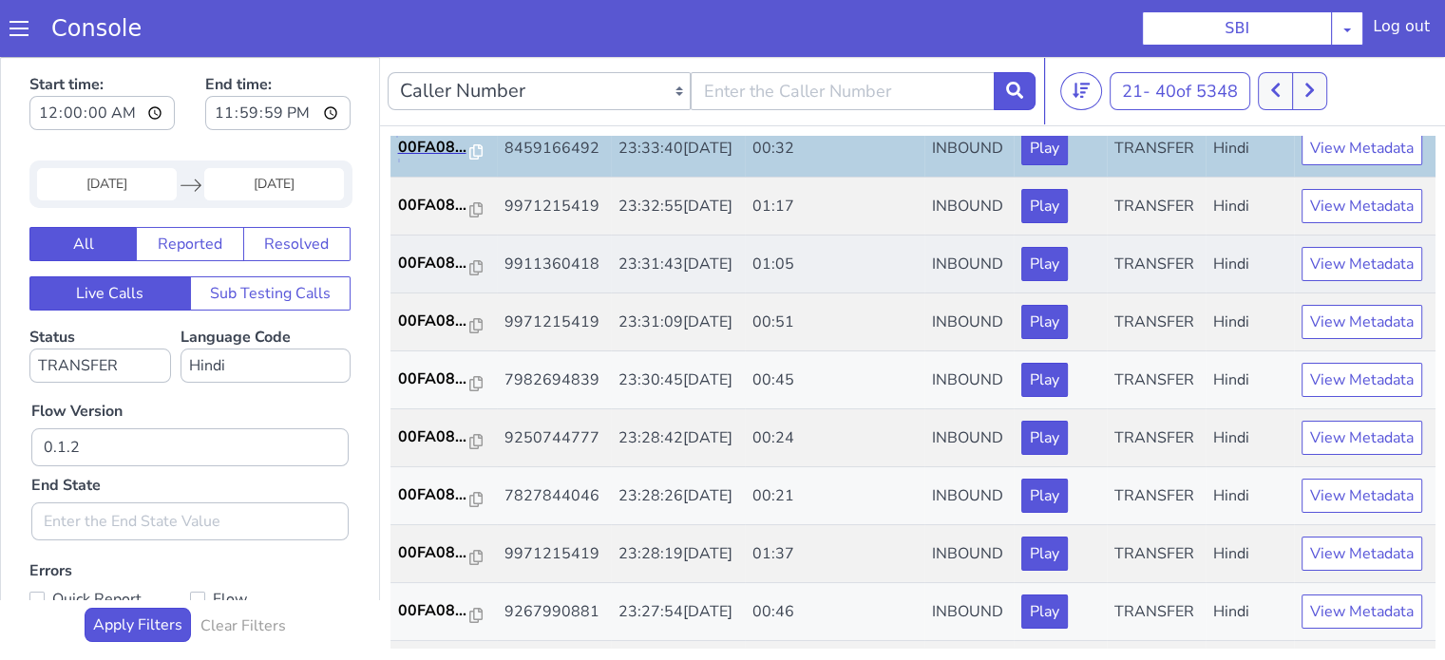
scroll to position [95, 0]
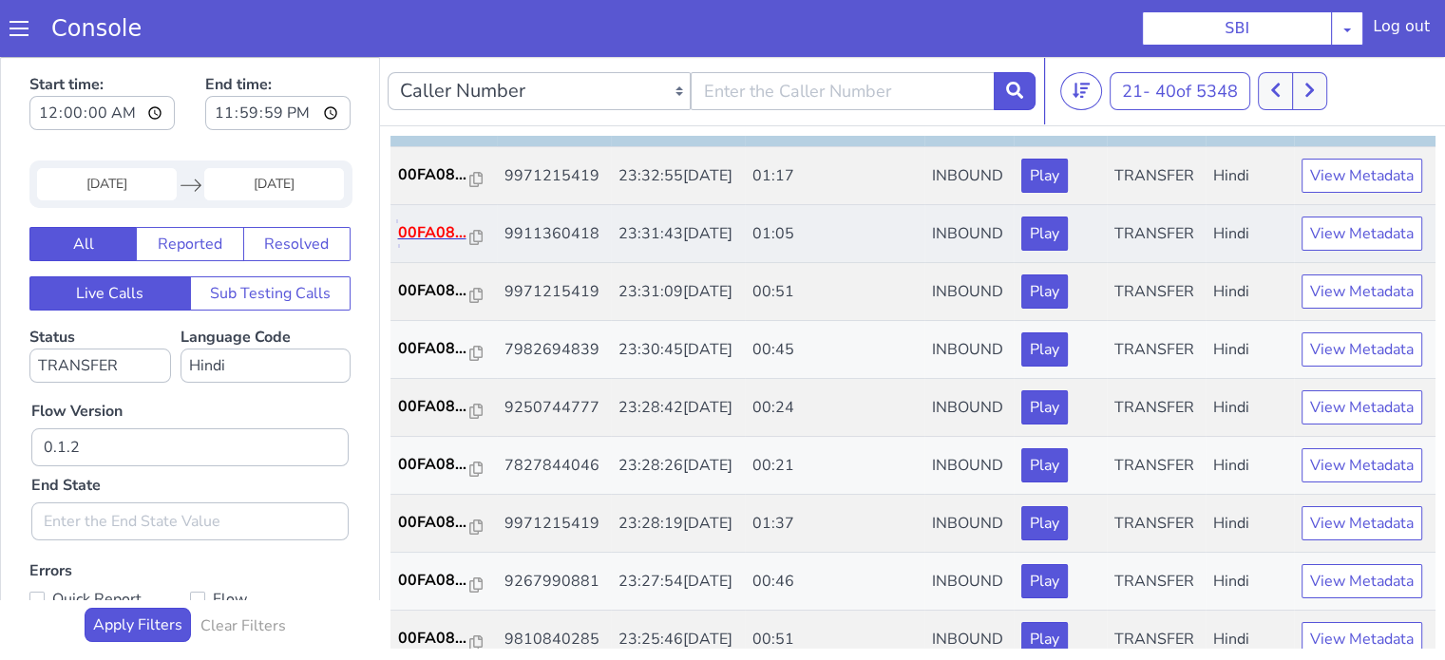
click at [433, 244] on p "00FA08..." at bounding box center [434, 232] width 72 height 23
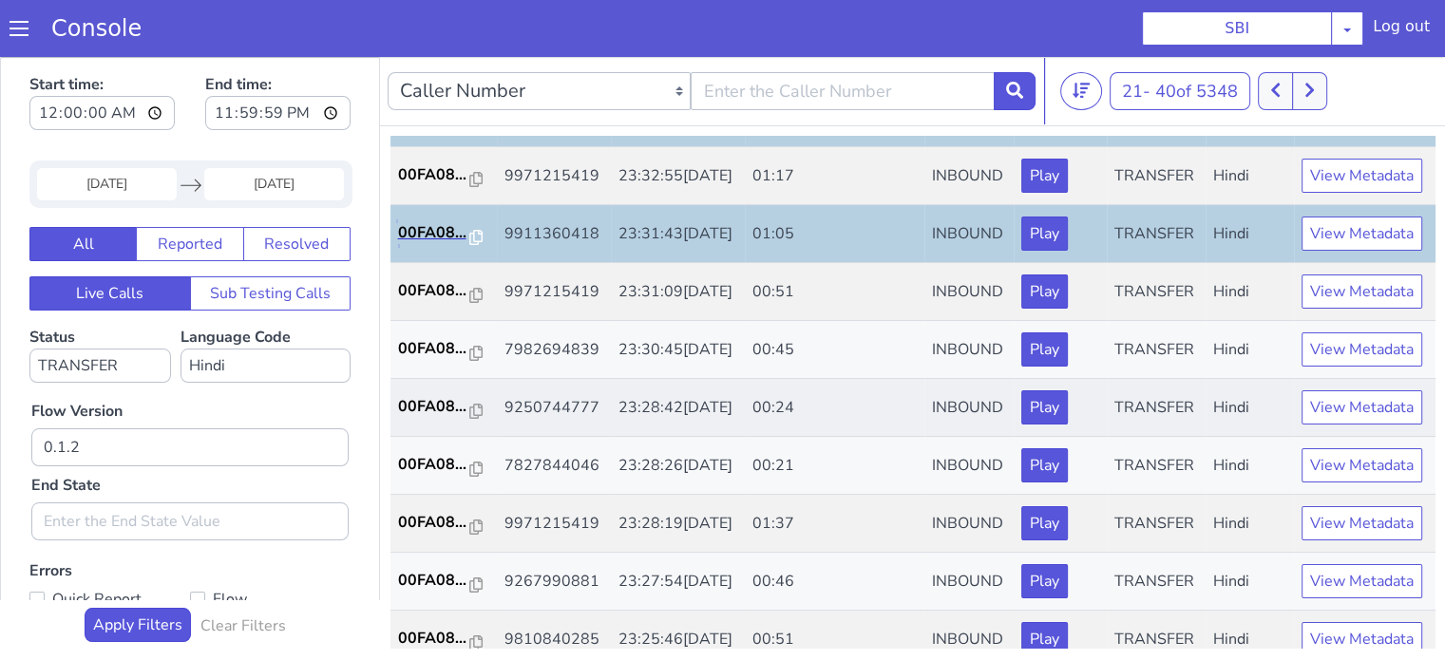
scroll to position [190, 0]
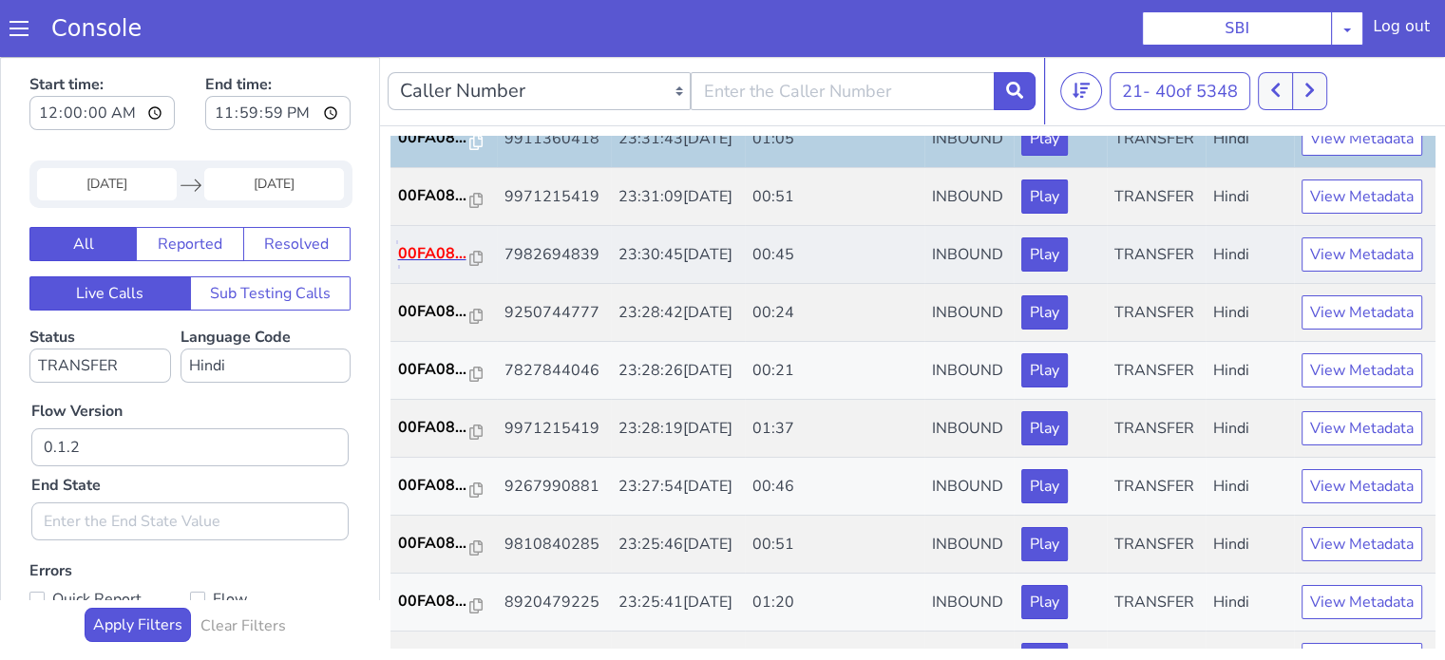
click at [419, 265] on p "00FA08..." at bounding box center [434, 253] width 72 height 23
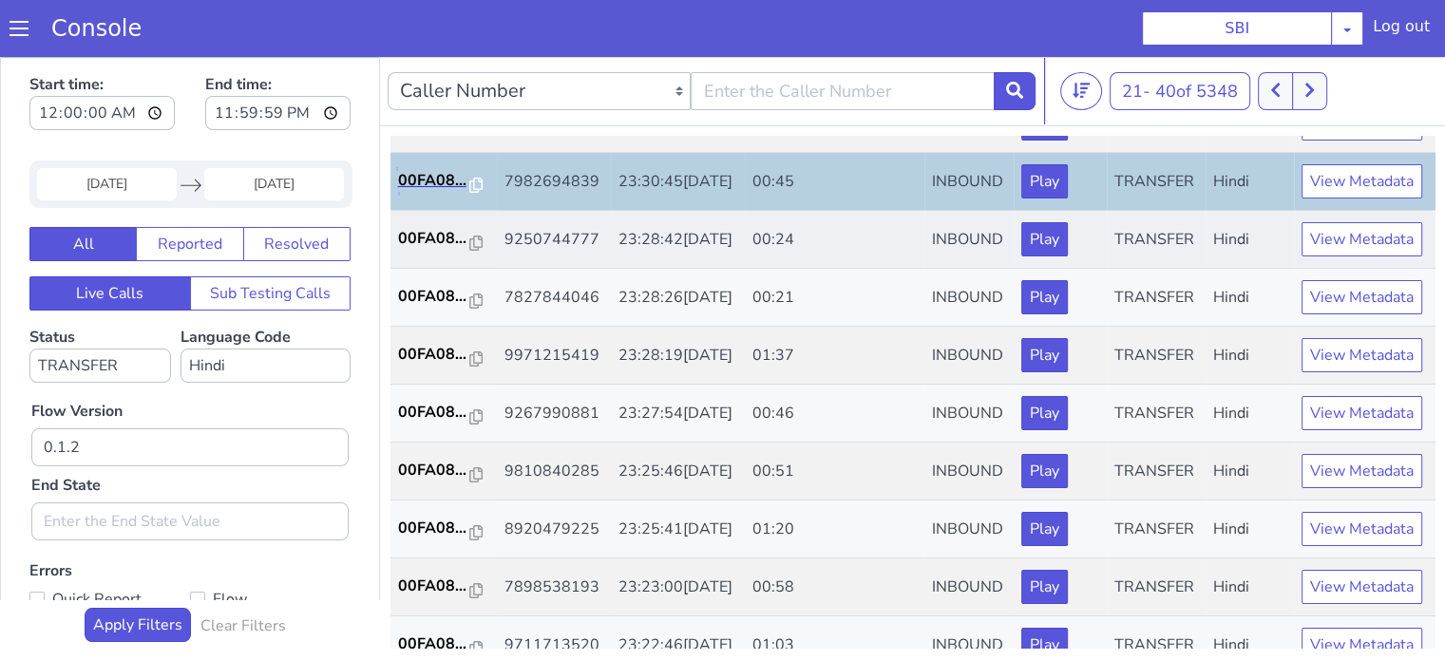
scroll to position [285, 0]
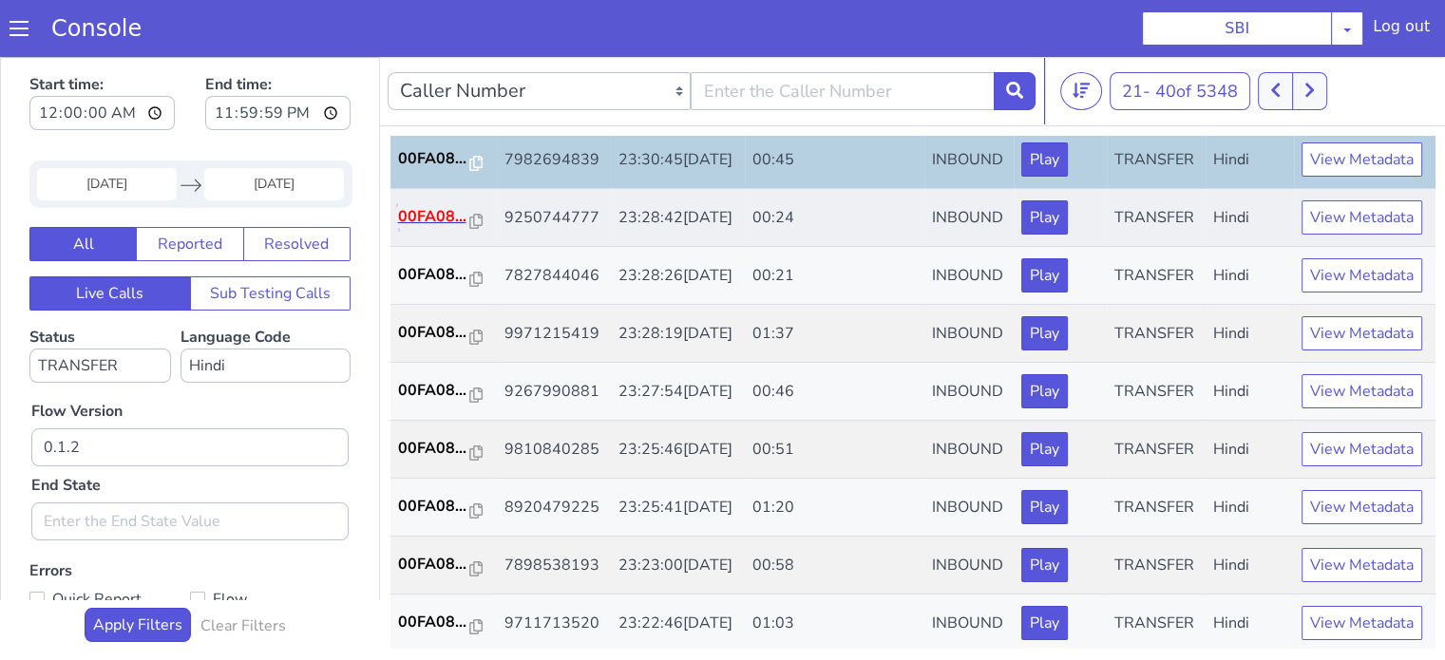
click at [421, 228] on p "00FA08..." at bounding box center [434, 216] width 72 height 23
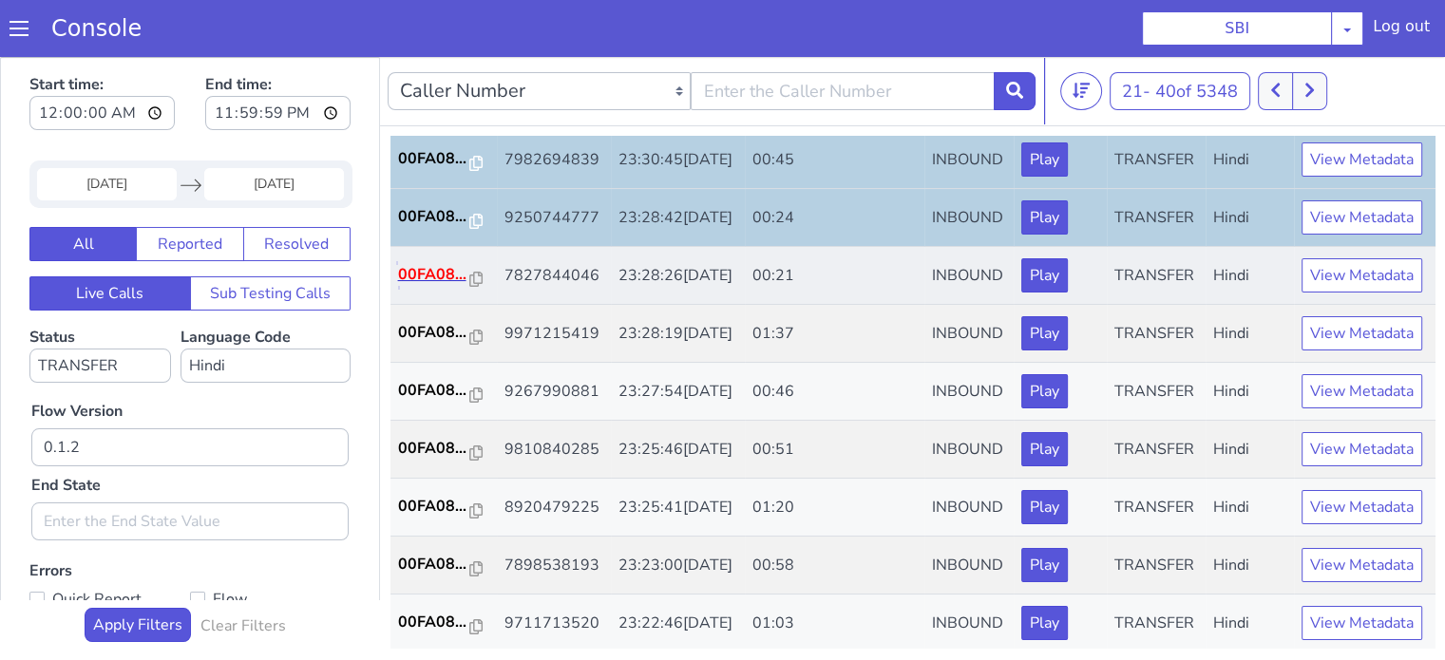
click at [441, 286] on p "00FA08..." at bounding box center [434, 274] width 72 height 23
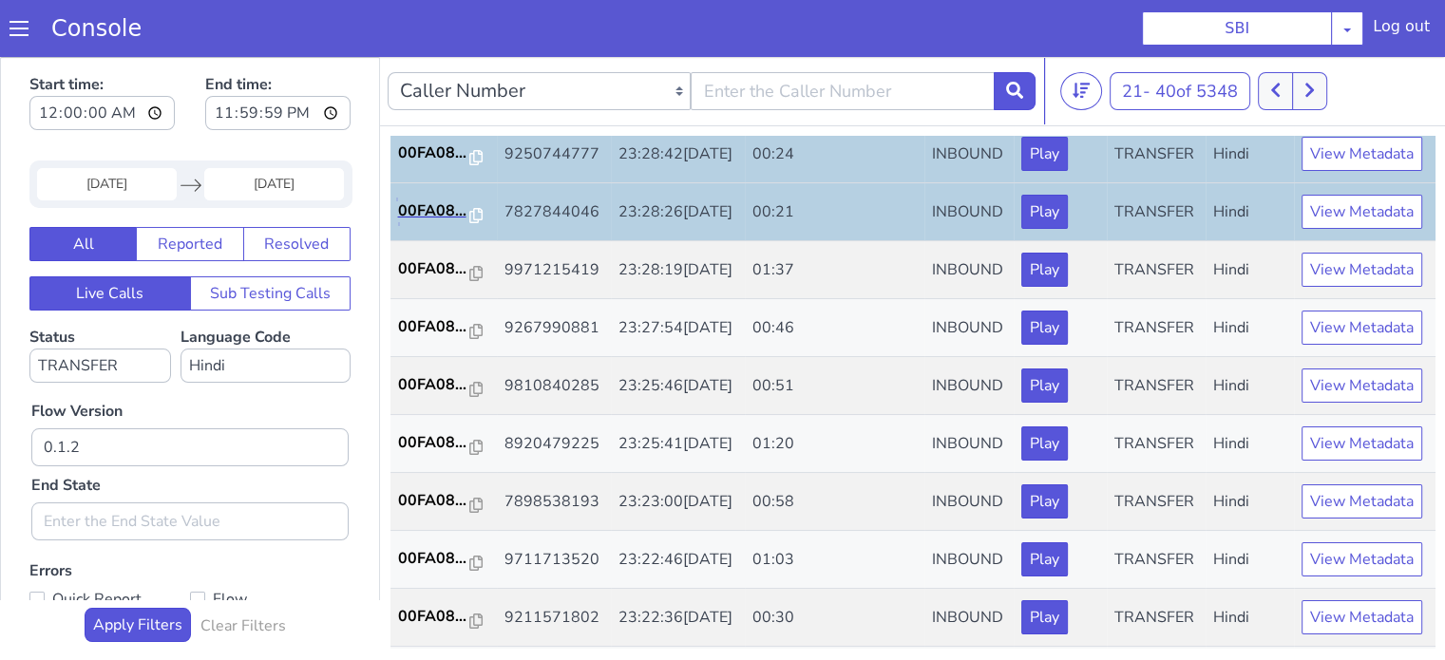
scroll to position [380, 0]
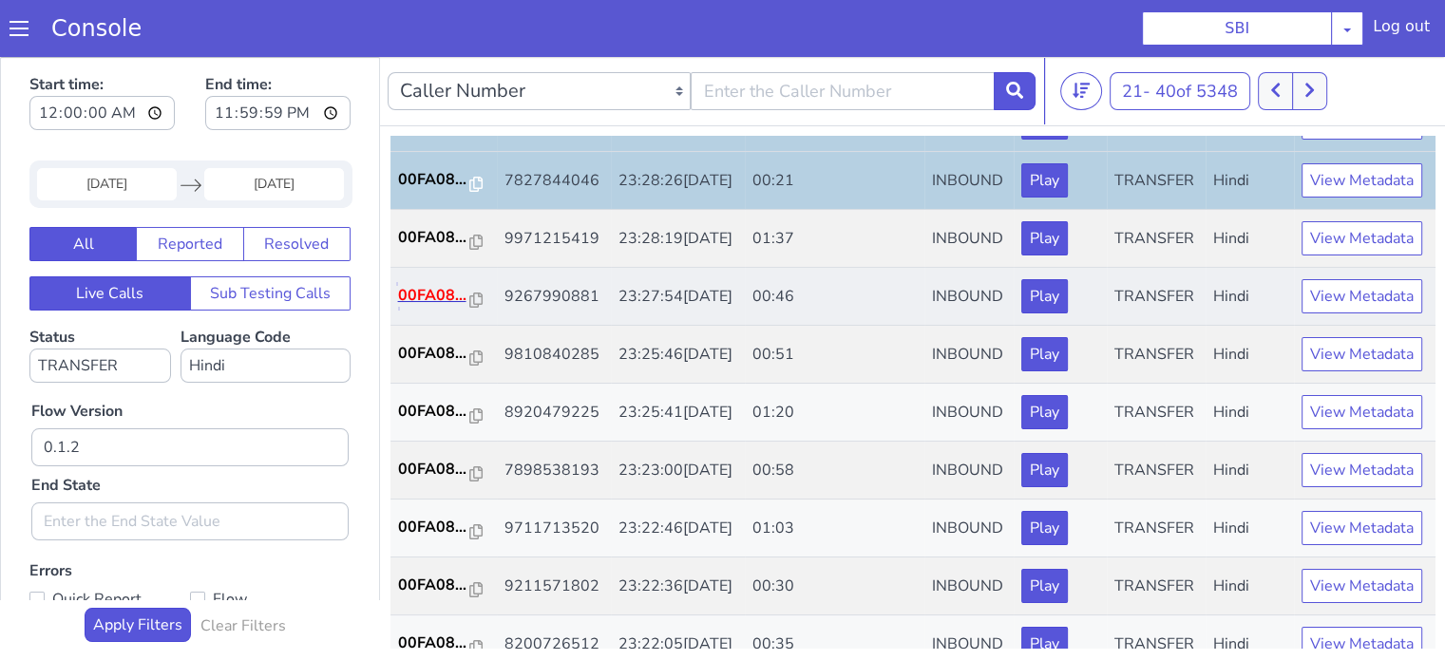
click at [437, 307] on p "00FA08..." at bounding box center [434, 295] width 72 height 23
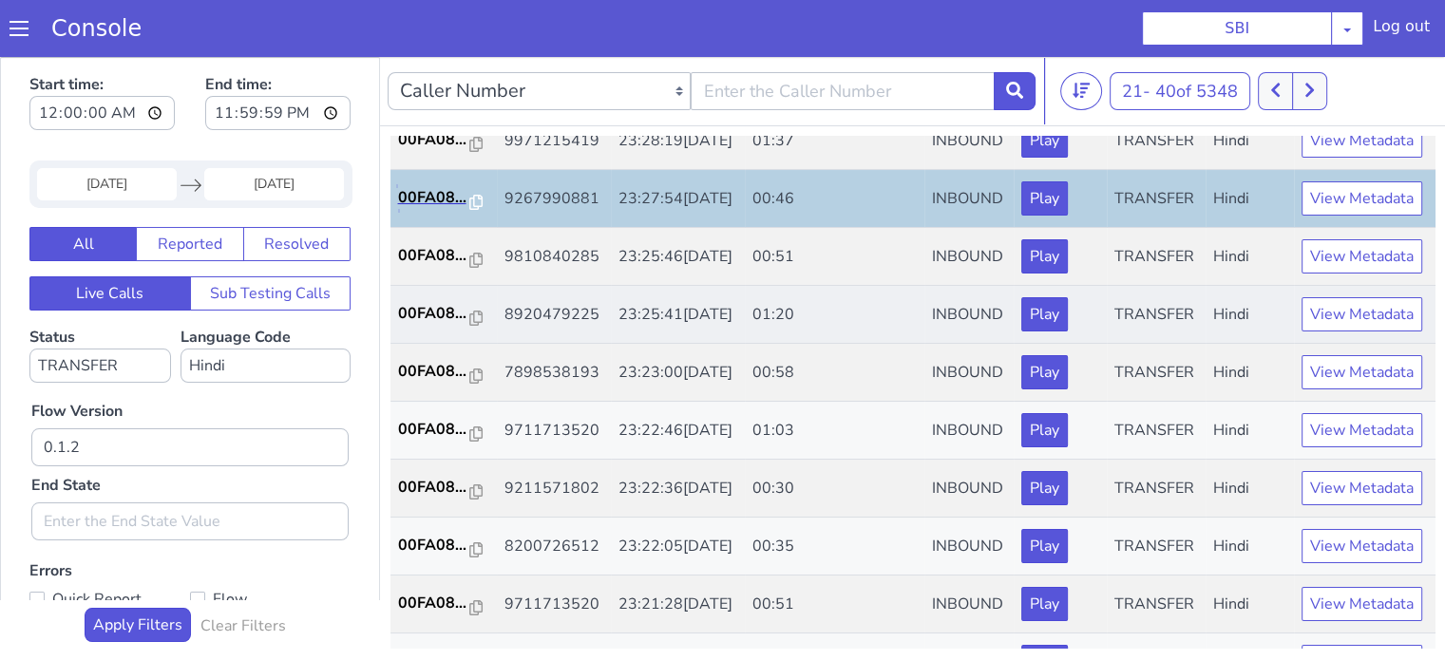
scroll to position [570, 0]
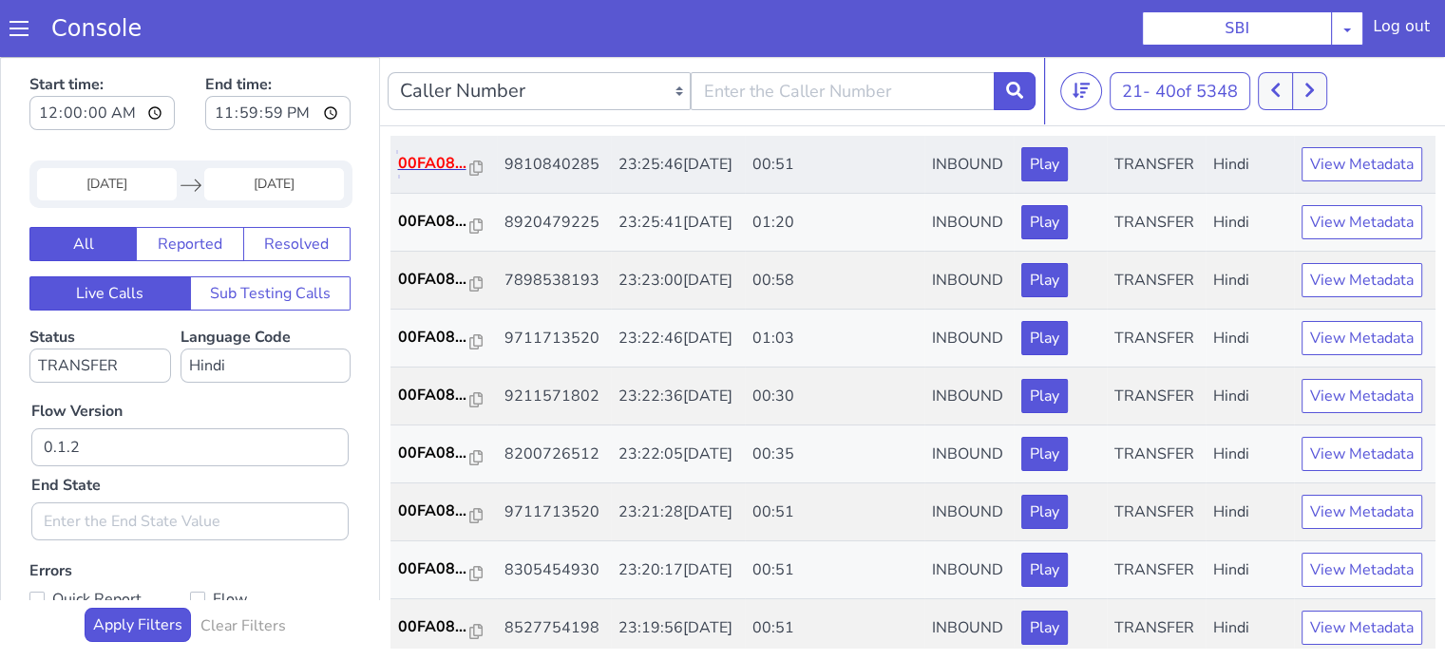
click at [411, 175] on p "00FA08..." at bounding box center [434, 163] width 72 height 23
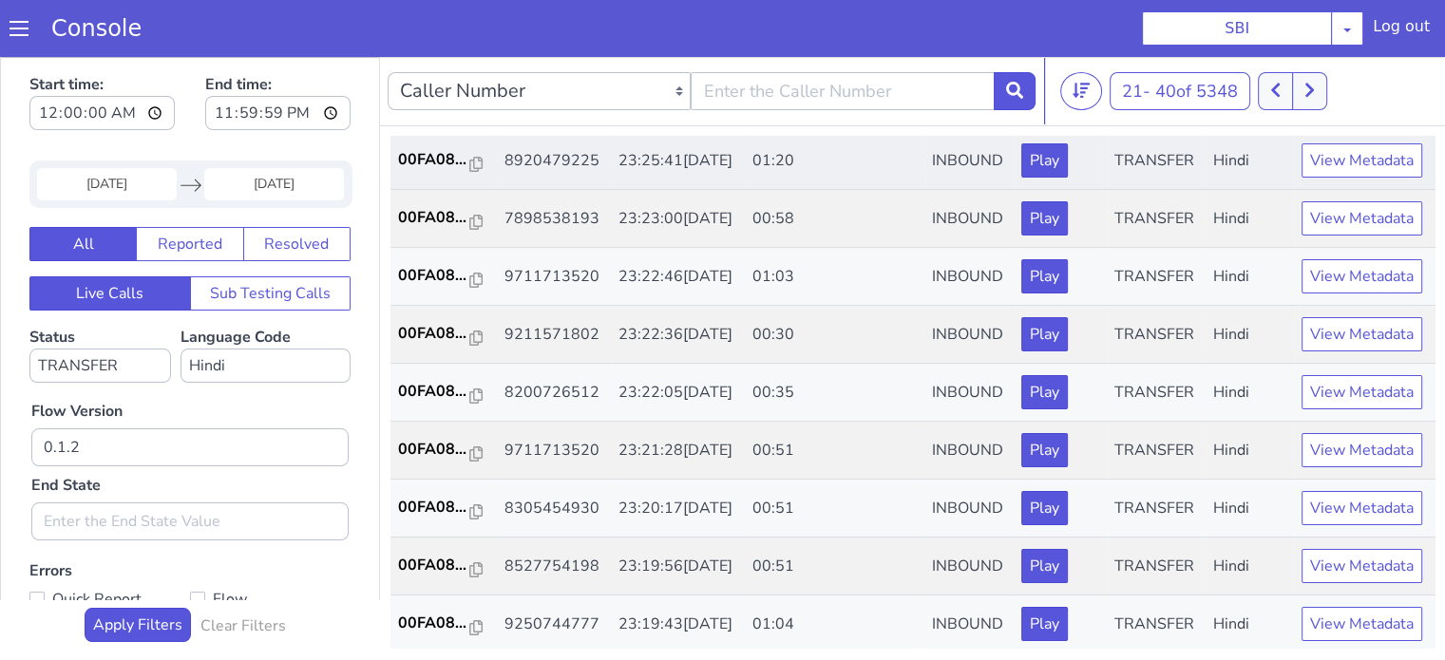
scroll to position [665, 0]
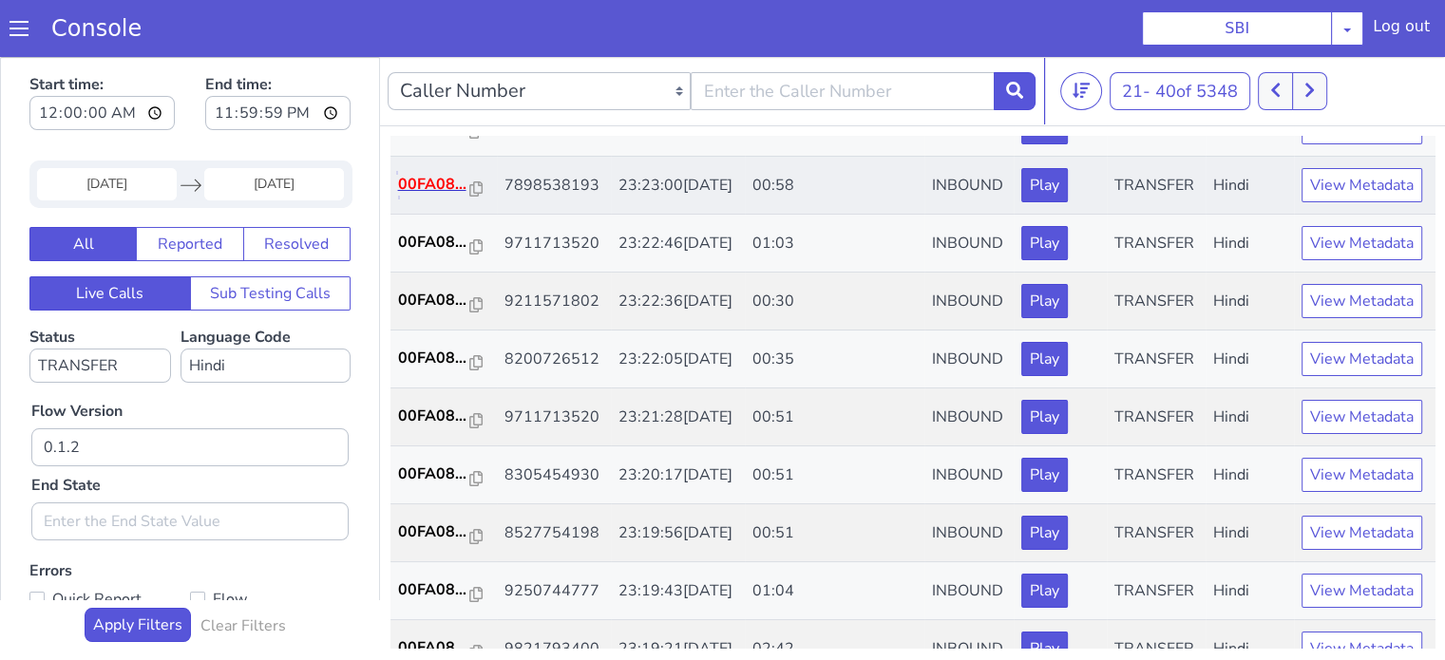
click at [440, 196] on p "00FA08..." at bounding box center [434, 184] width 72 height 23
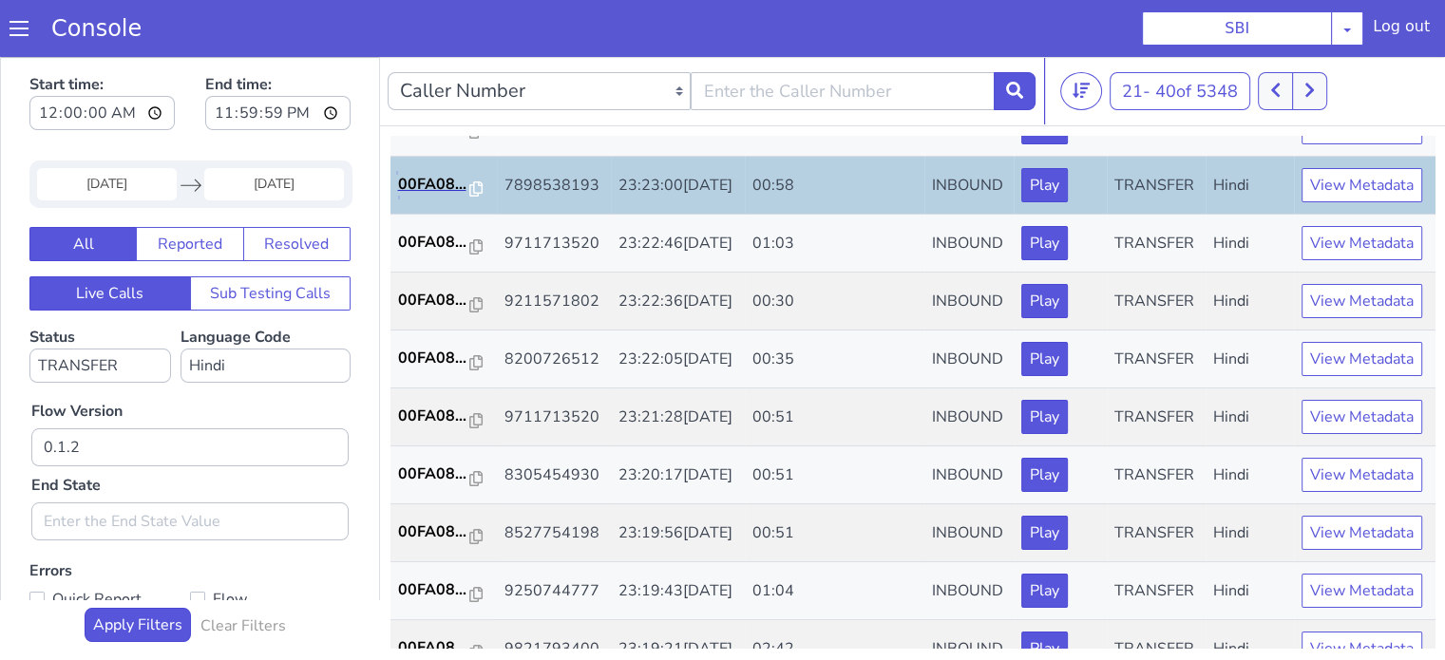
scroll to position [855, 0]
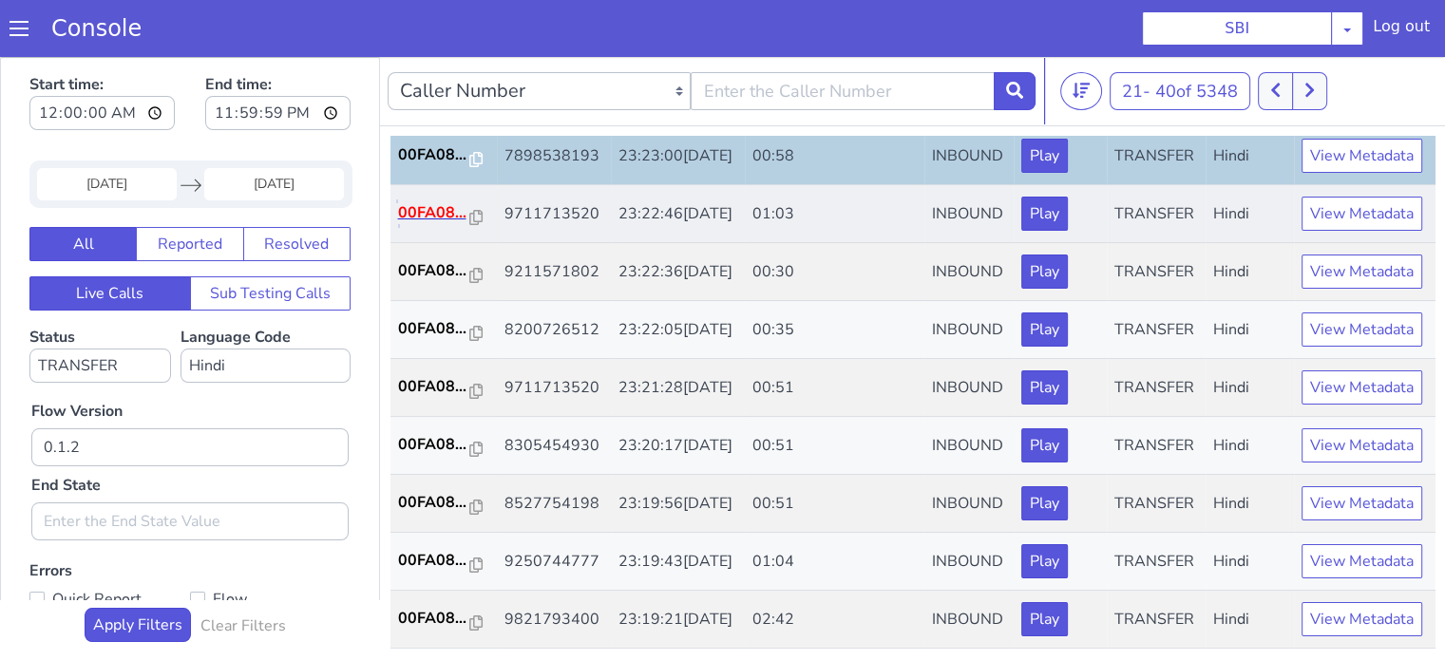
click at [427, 212] on p "00FA08..." at bounding box center [434, 212] width 72 height 23
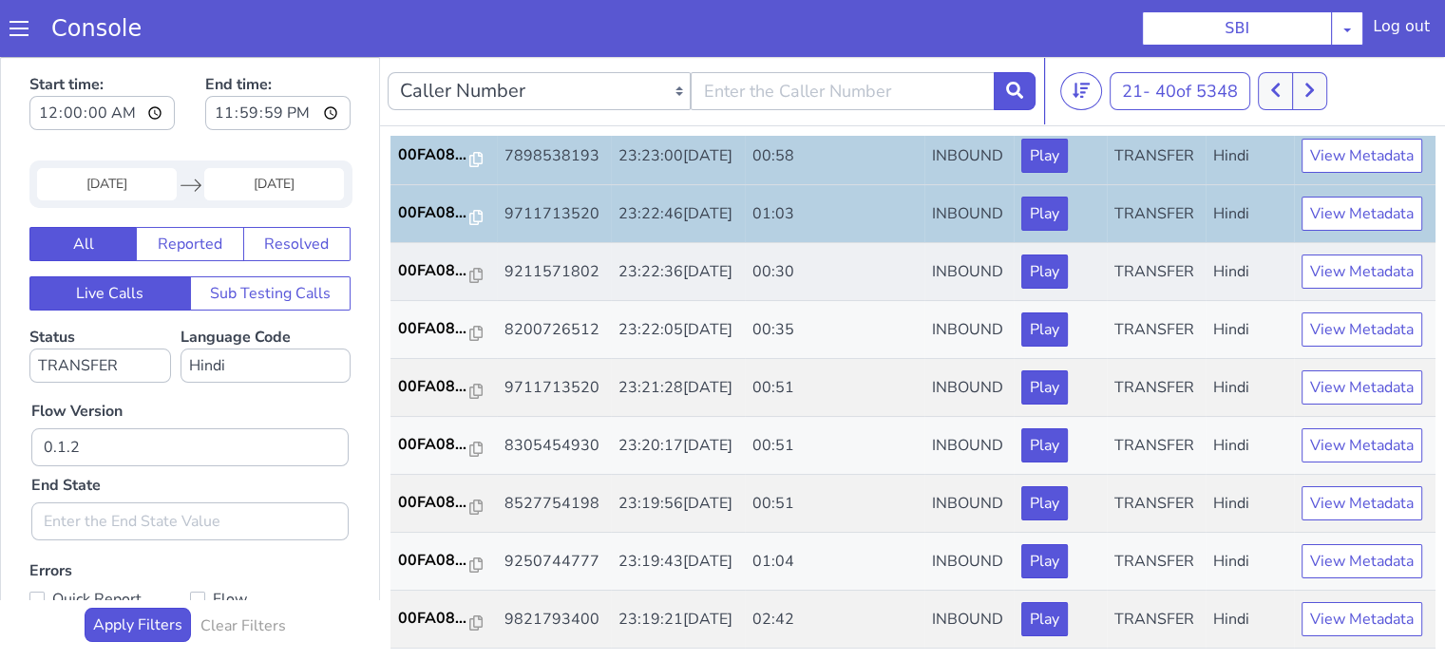
click at [428, 297] on td "00FA08..." at bounding box center [443, 272] width 106 height 58
click at [430, 282] on p "00FA08..." at bounding box center [434, 270] width 72 height 23
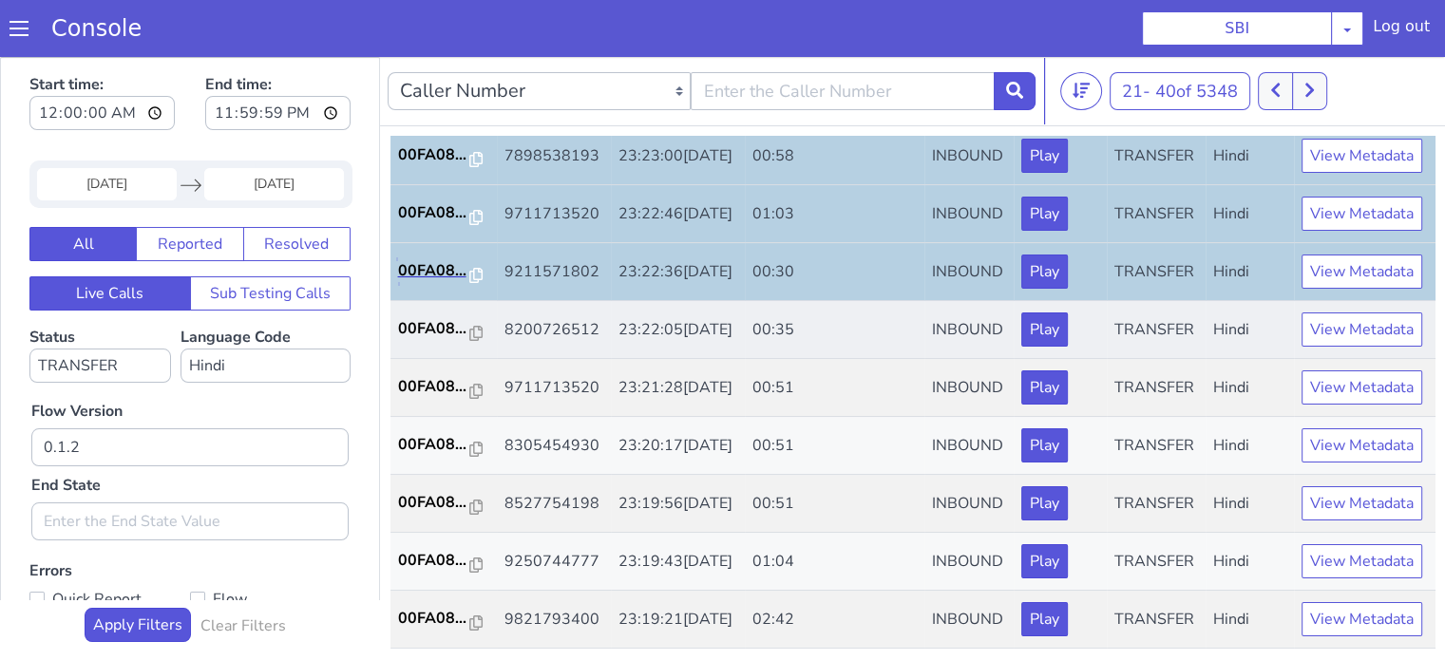
scroll to position [940, 0]
click at [444, 317] on p "00FA08..." at bounding box center [434, 328] width 72 height 23
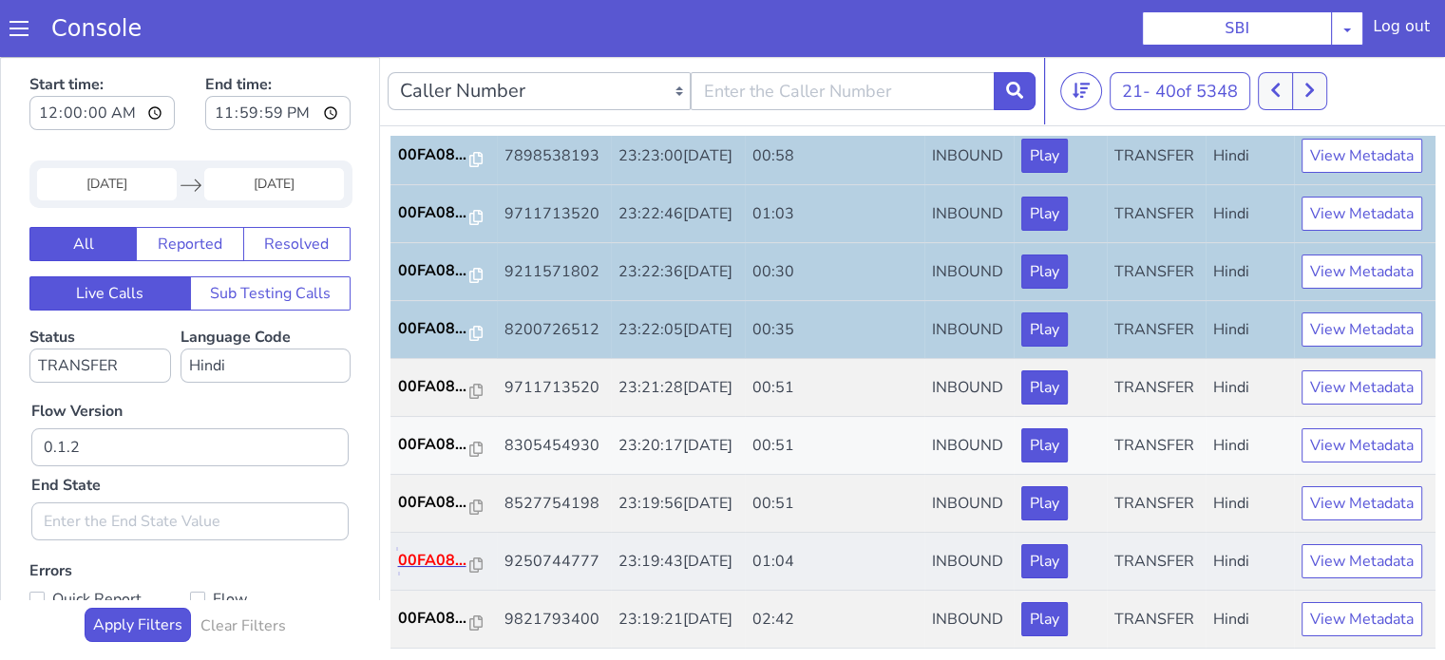
click at [441, 549] on p "00FA08..." at bounding box center [434, 560] width 72 height 23
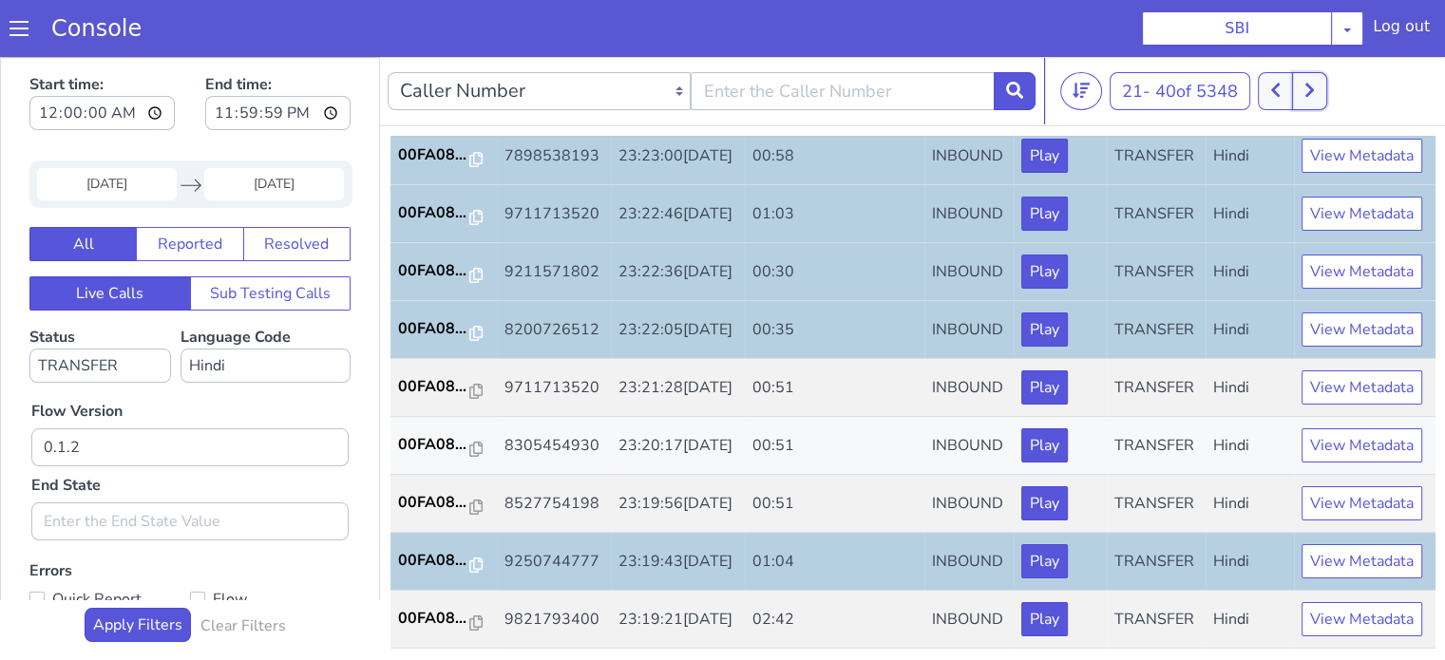
drag, startPoint x: 1322, startPoint y: 92, endPoint x: 1301, endPoint y: 106, distance: 25.3
click at [1321, 92] on button at bounding box center [1309, 91] width 35 height 38
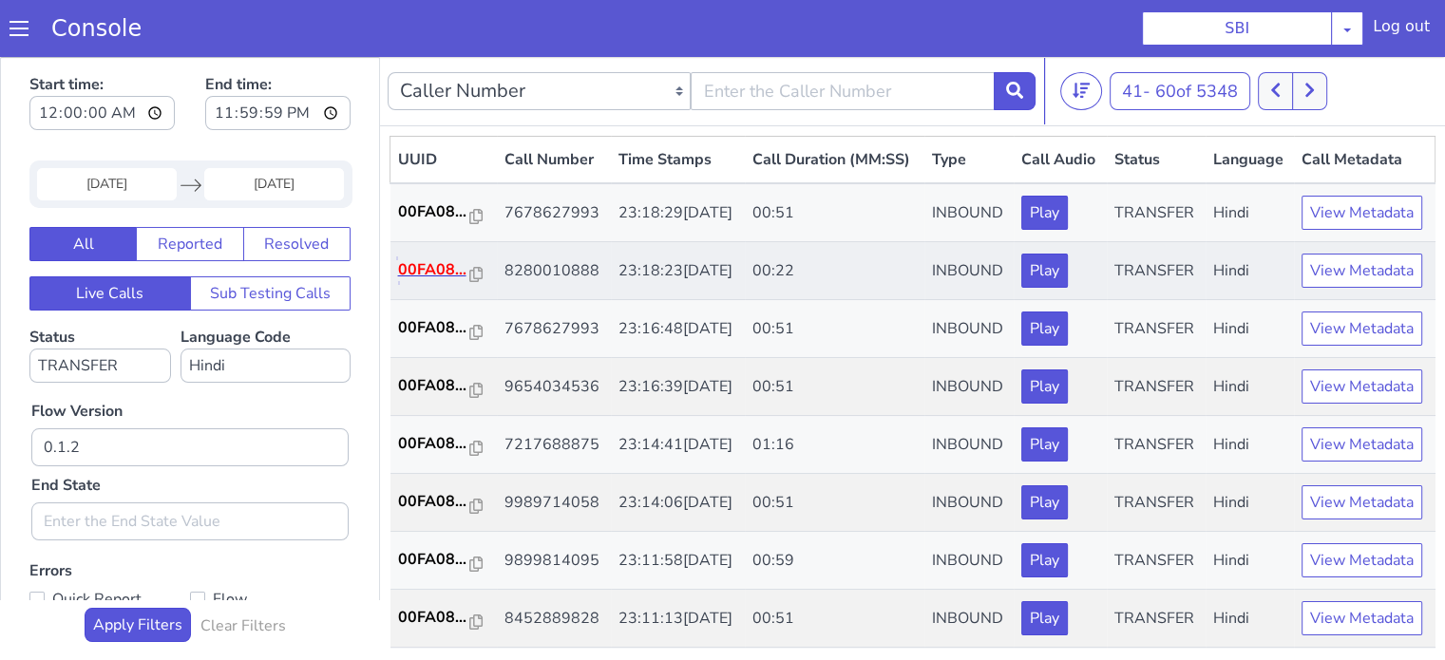
click at [453, 281] on p "00FA08..." at bounding box center [434, 269] width 72 height 23
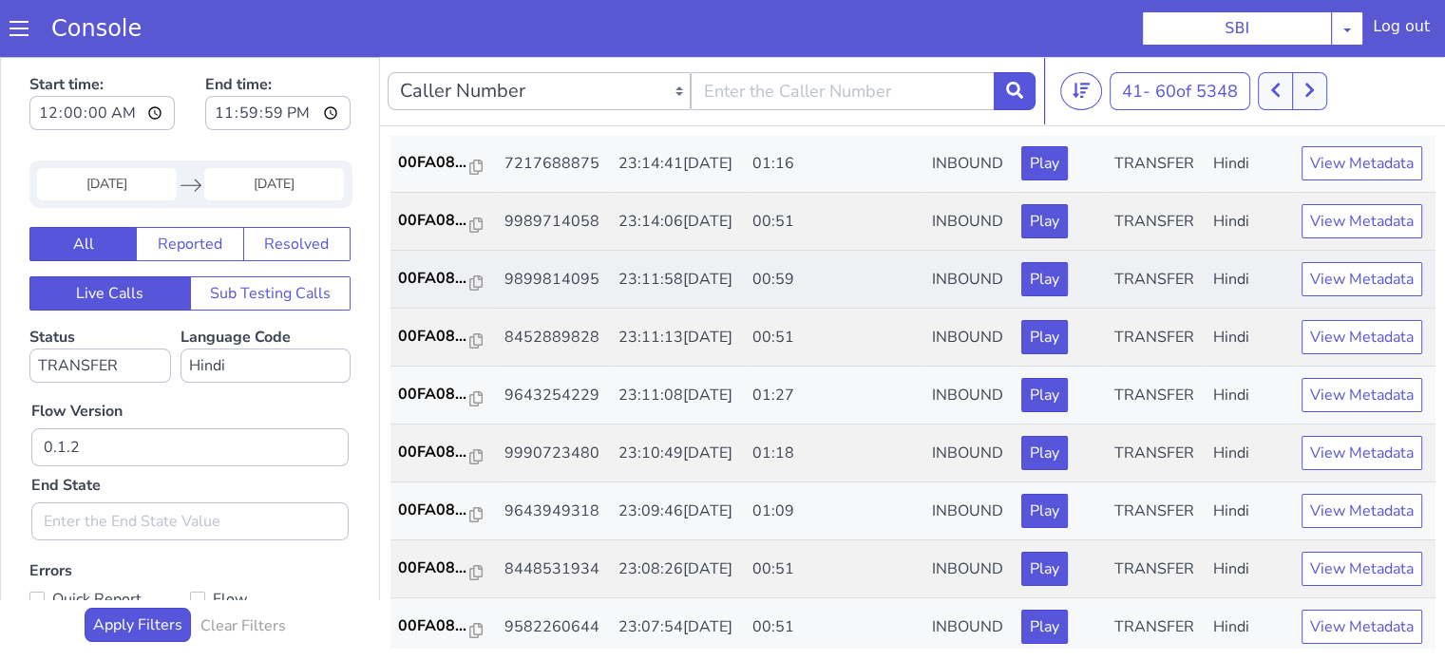
scroll to position [285, 0]
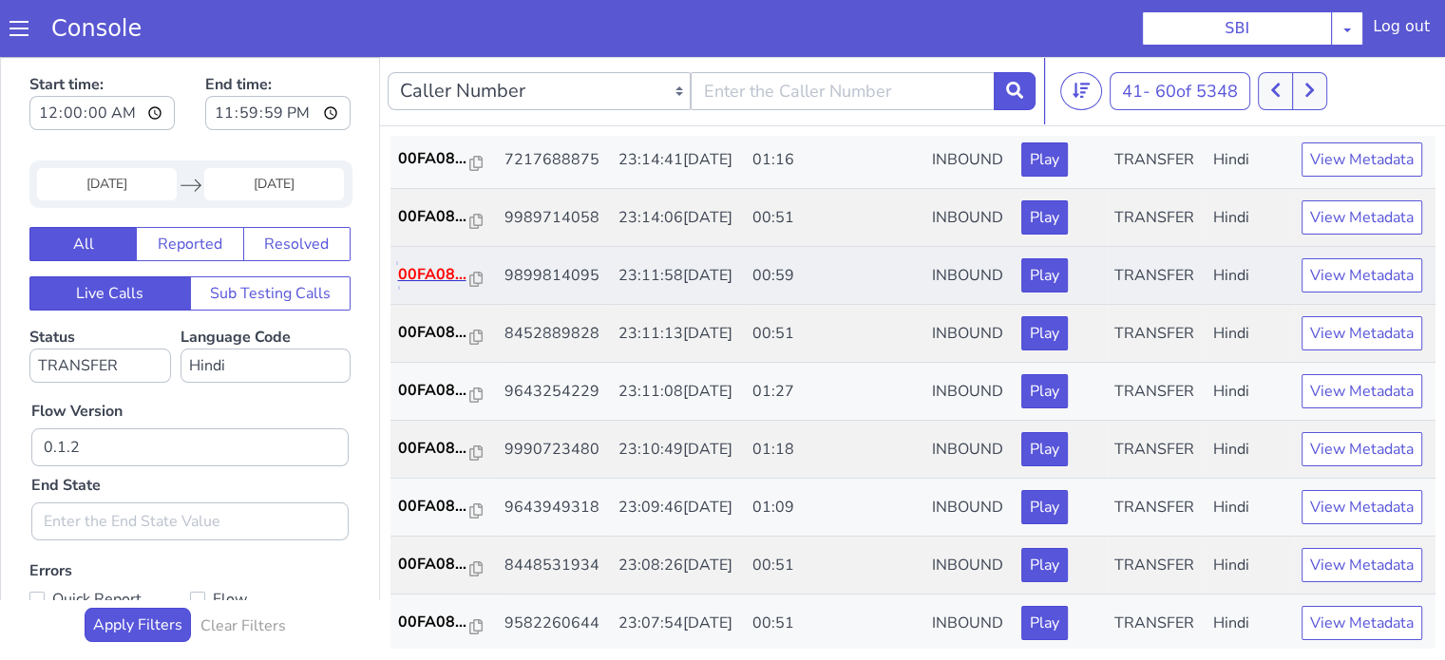
click at [437, 286] on p "00FA08..." at bounding box center [434, 274] width 72 height 23
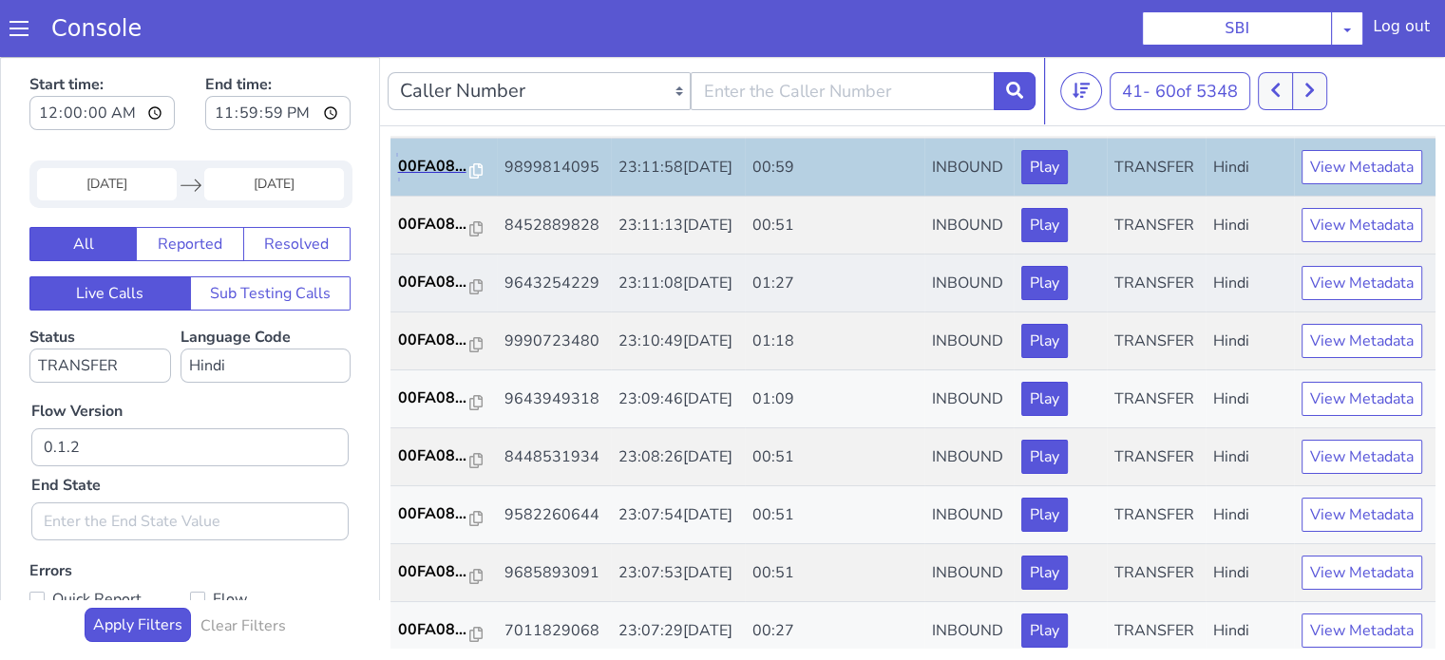
scroll to position [475, 0]
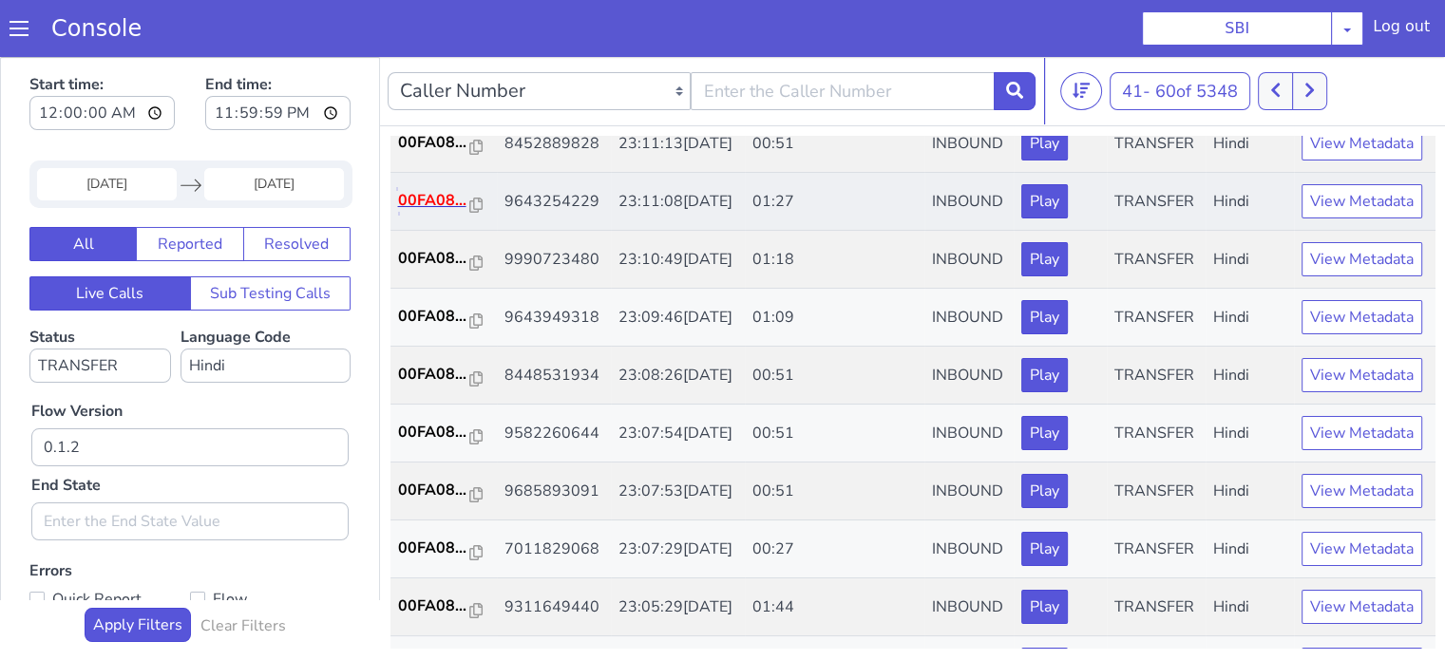
click at [445, 212] on p "00FA08..." at bounding box center [434, 200] width 72 height 23
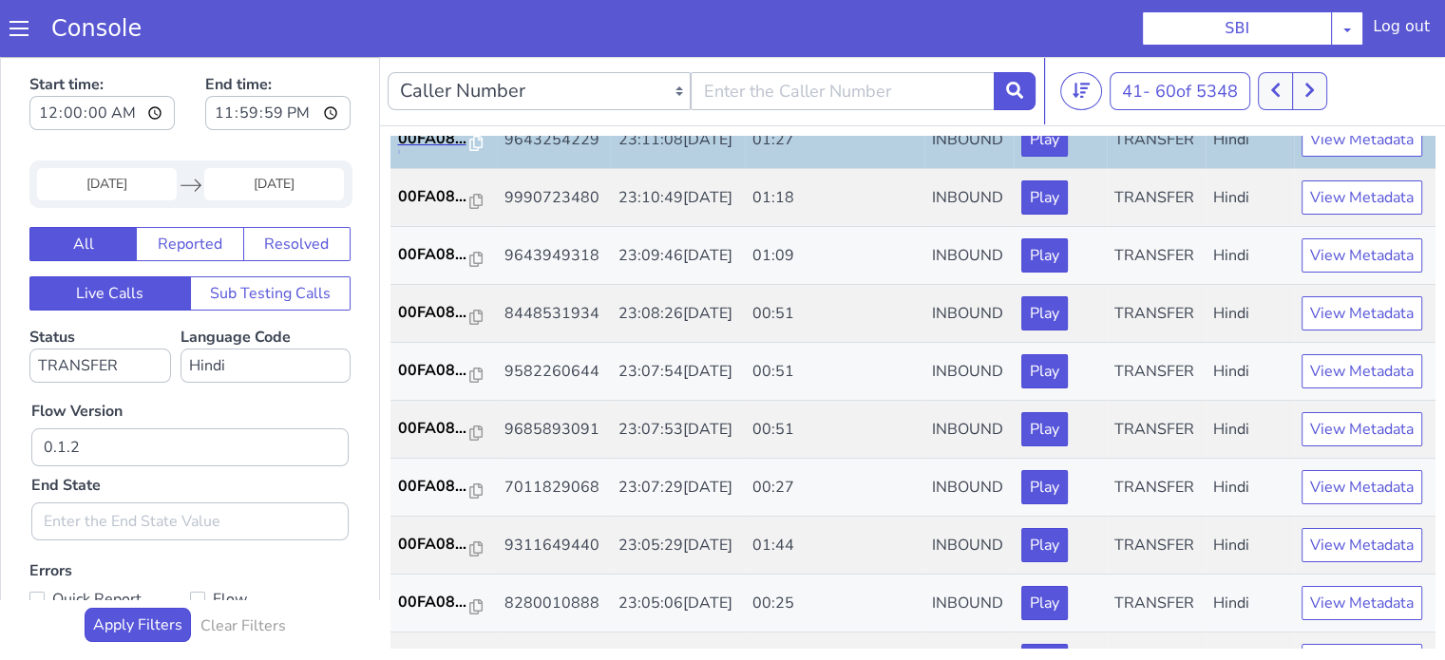
scroll to position [570, 0]
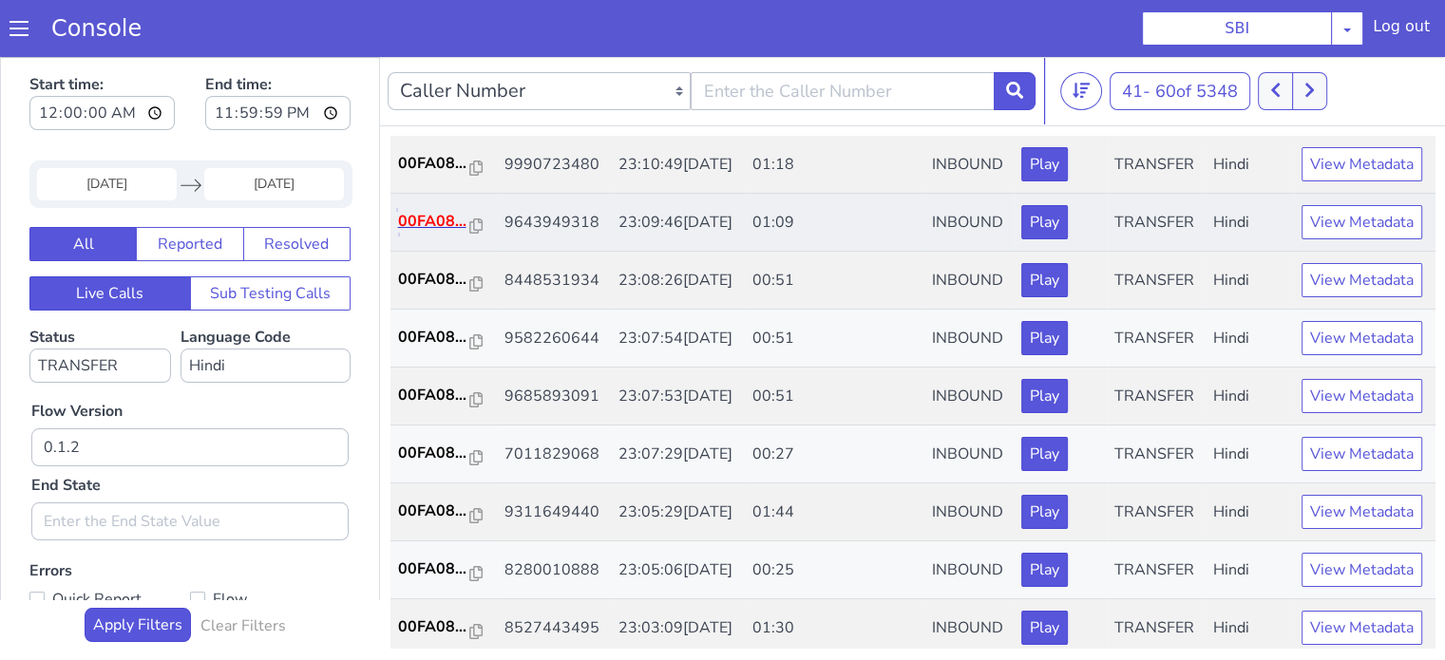
click at [426, 233] on p "00FA08..." at bounding box center [434, 221] width 72 height 23
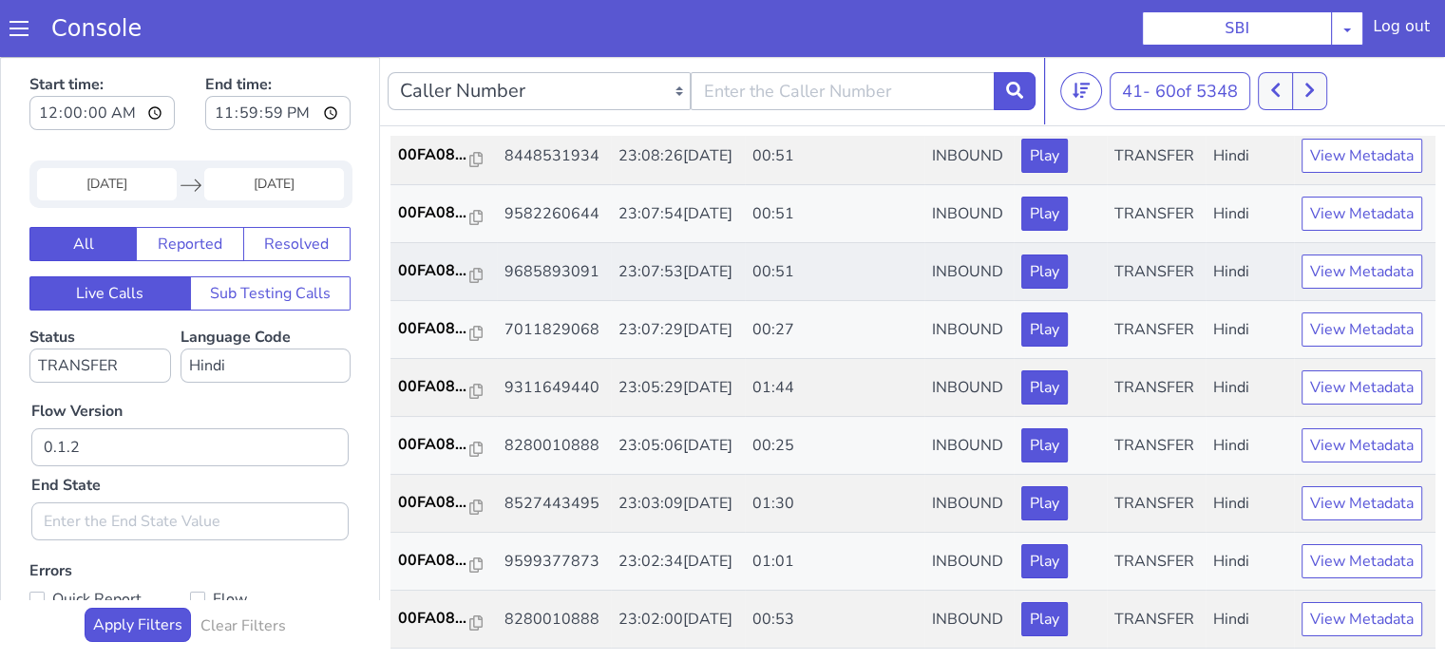
scroll to position [855, 0]
click at [432, 340] on p "00FA08..." at bounding box center [434, 328] width 72 height 23
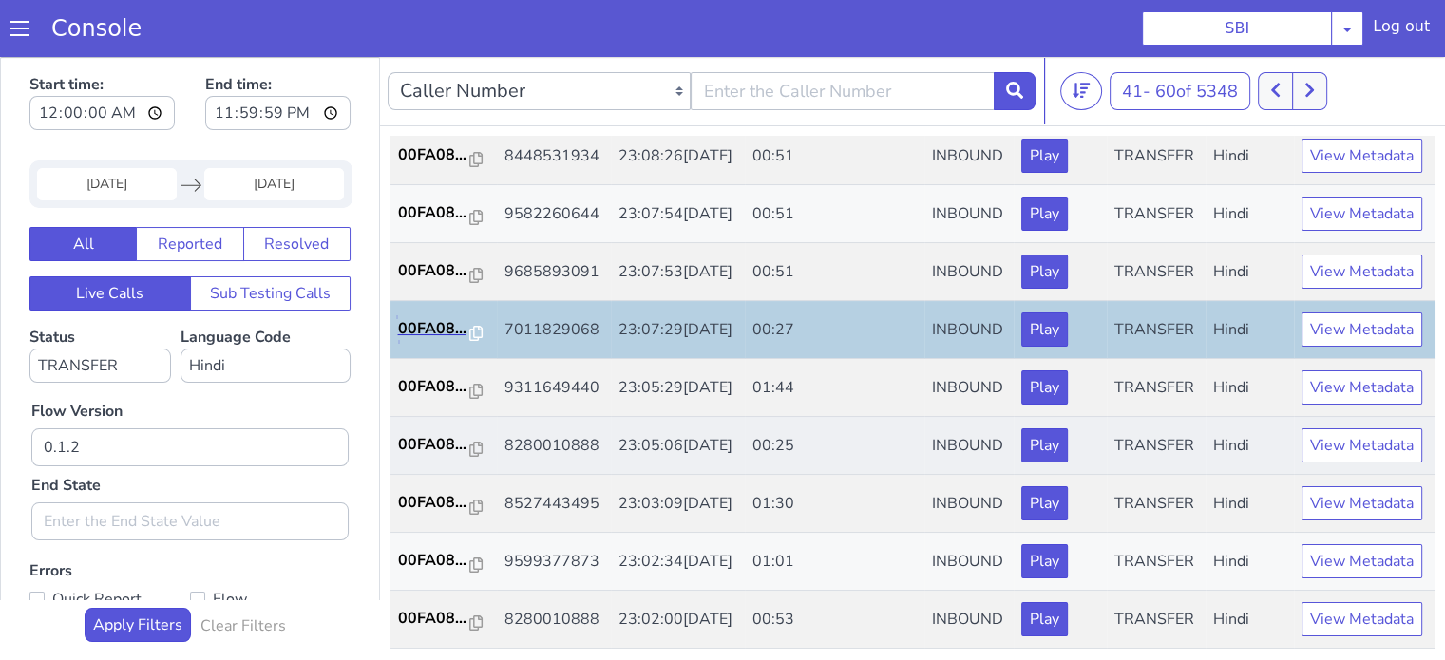
scroll to position [940, 0]
click at [416, 433] on p "00FA08..." at bounding box center [434, 444] width 72 height 23
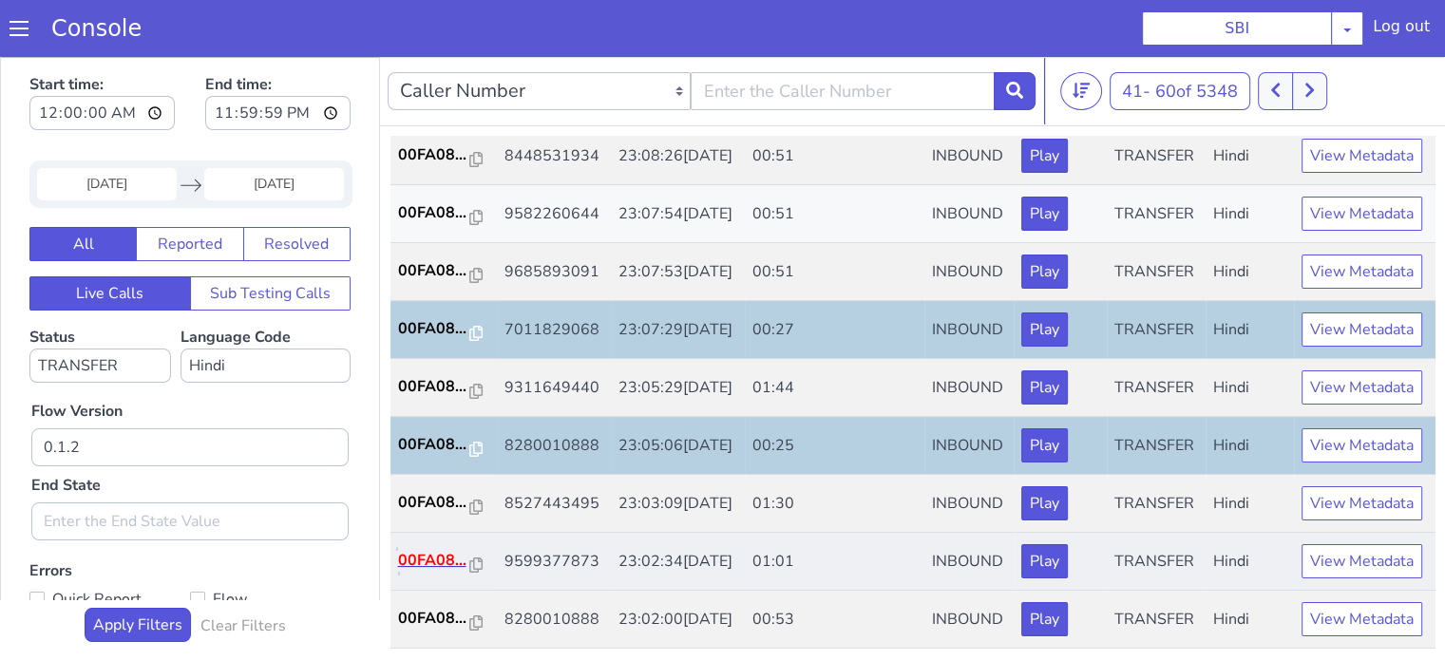
click at [422, 549] on p "00FA08..." at bounding box center [434, 560] width 72 height 23
